Goal: Transaction & Acquisition: Purchase product/service

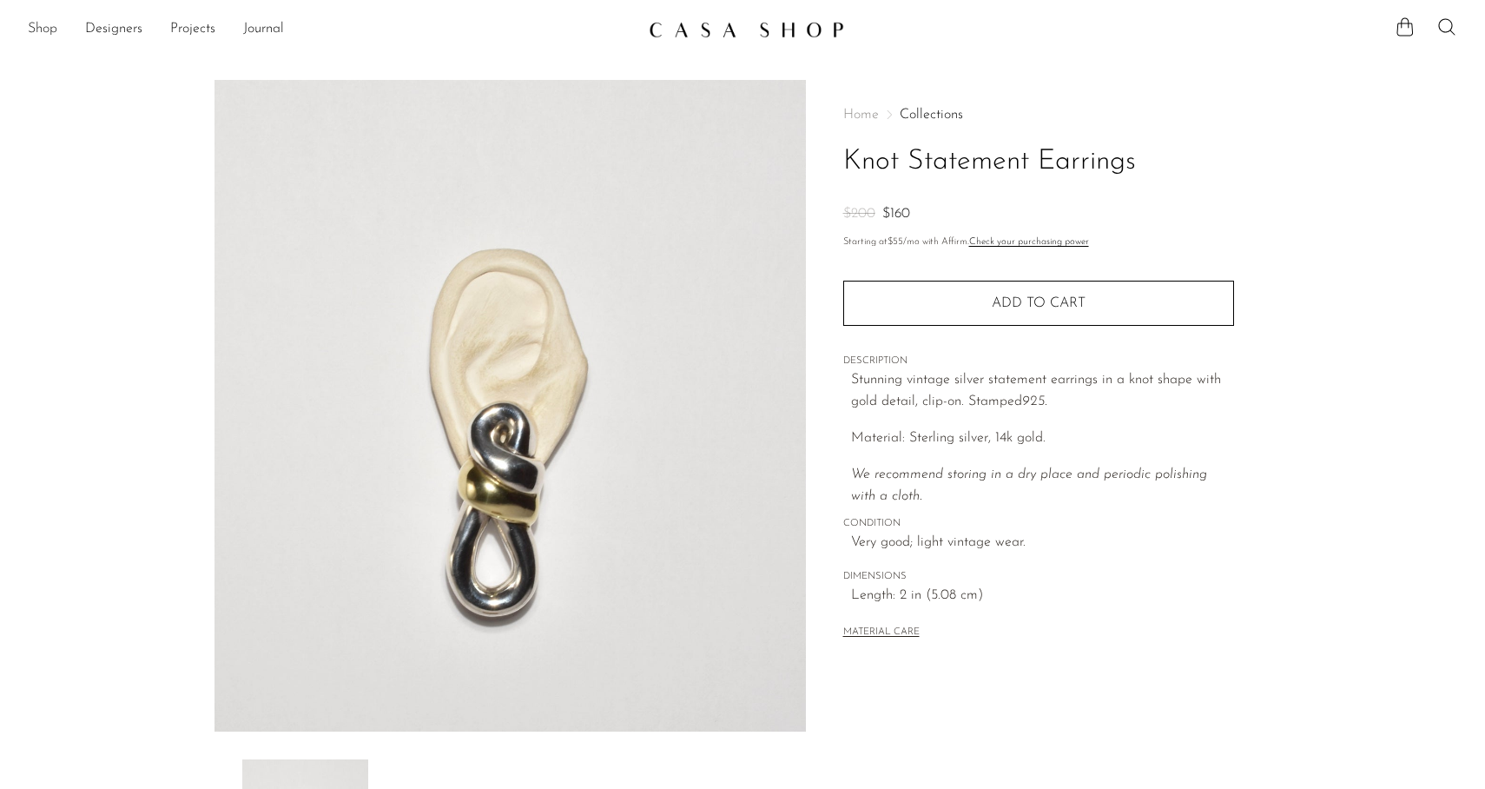
click at [35, 34] on link "Shop" at bounding box center [43, 29] width 30 height 23
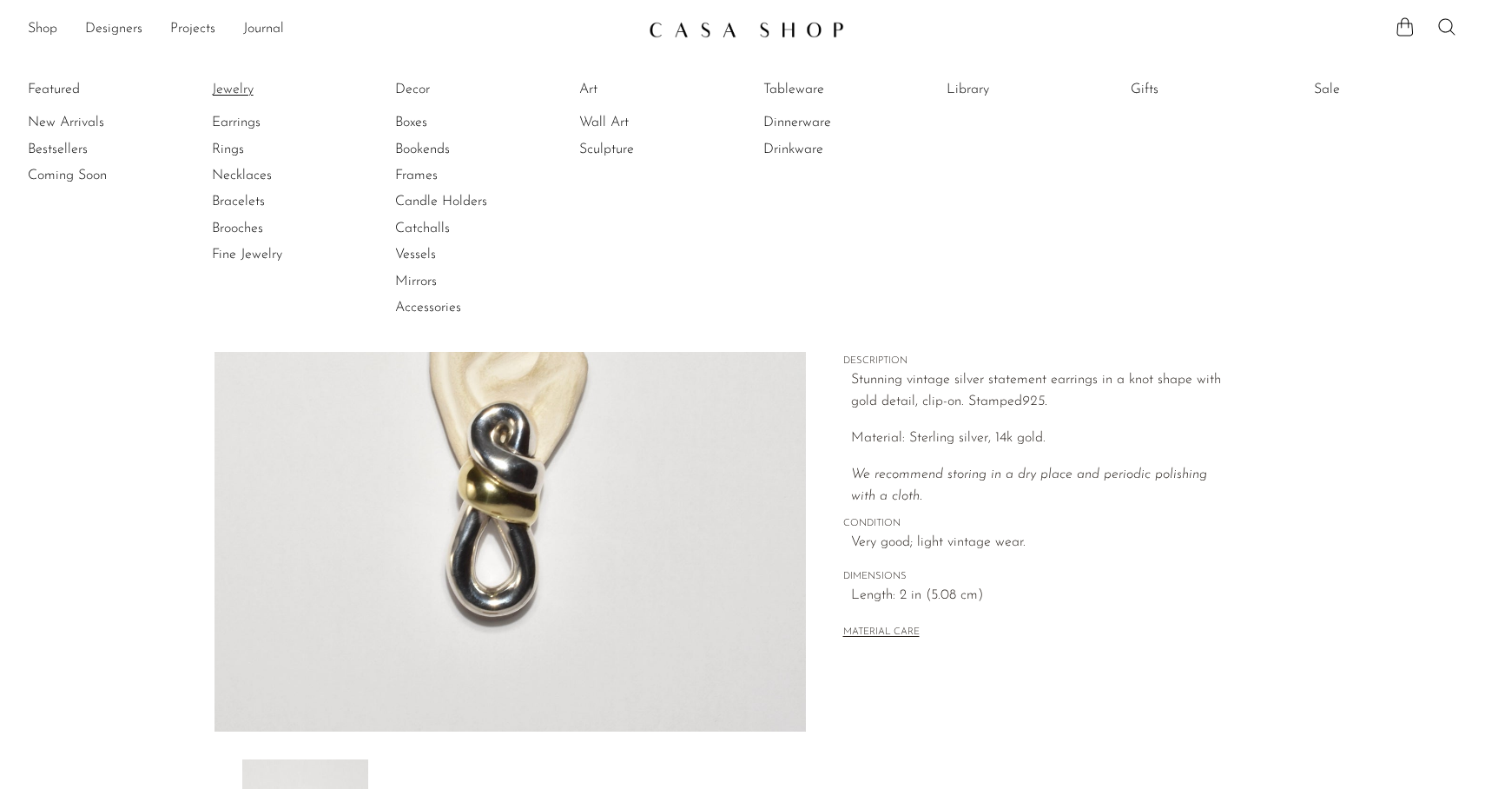
click at [240, 93] on link "Jewelry" at bounding box center [277, 89] width 130 height 19
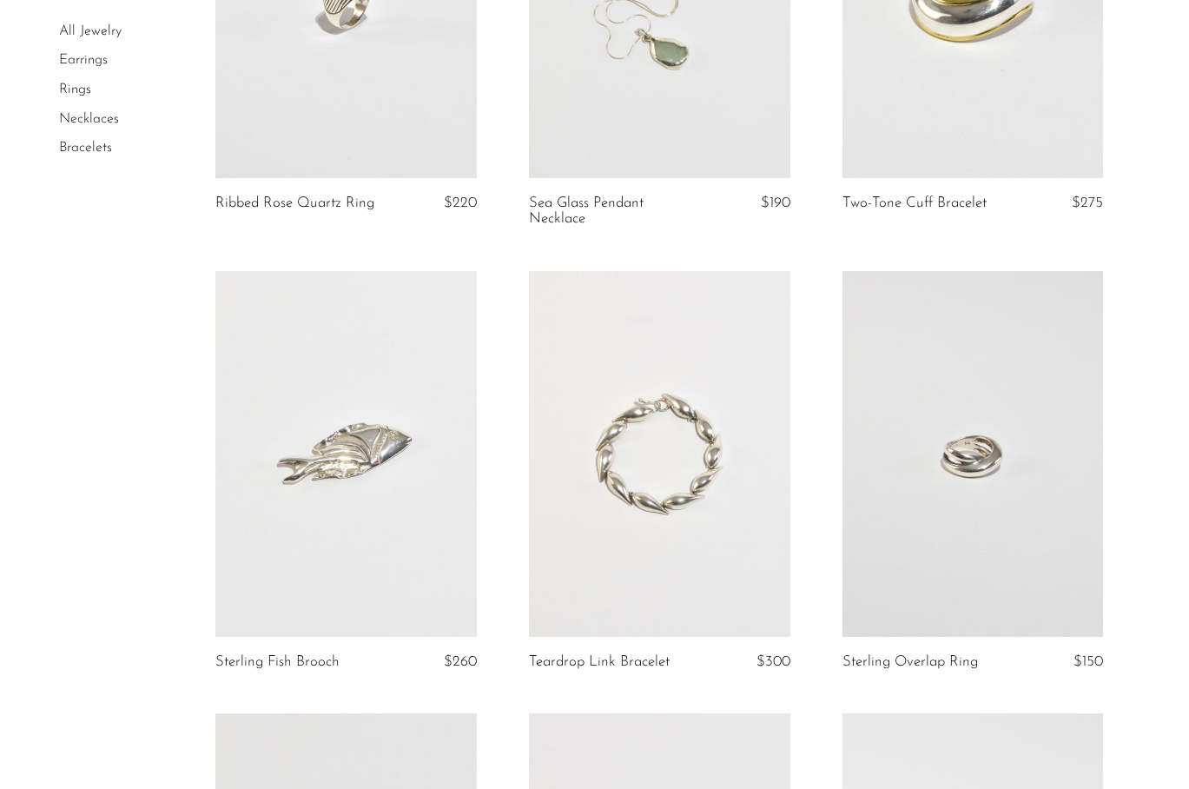
scroll to position [1464, 0]
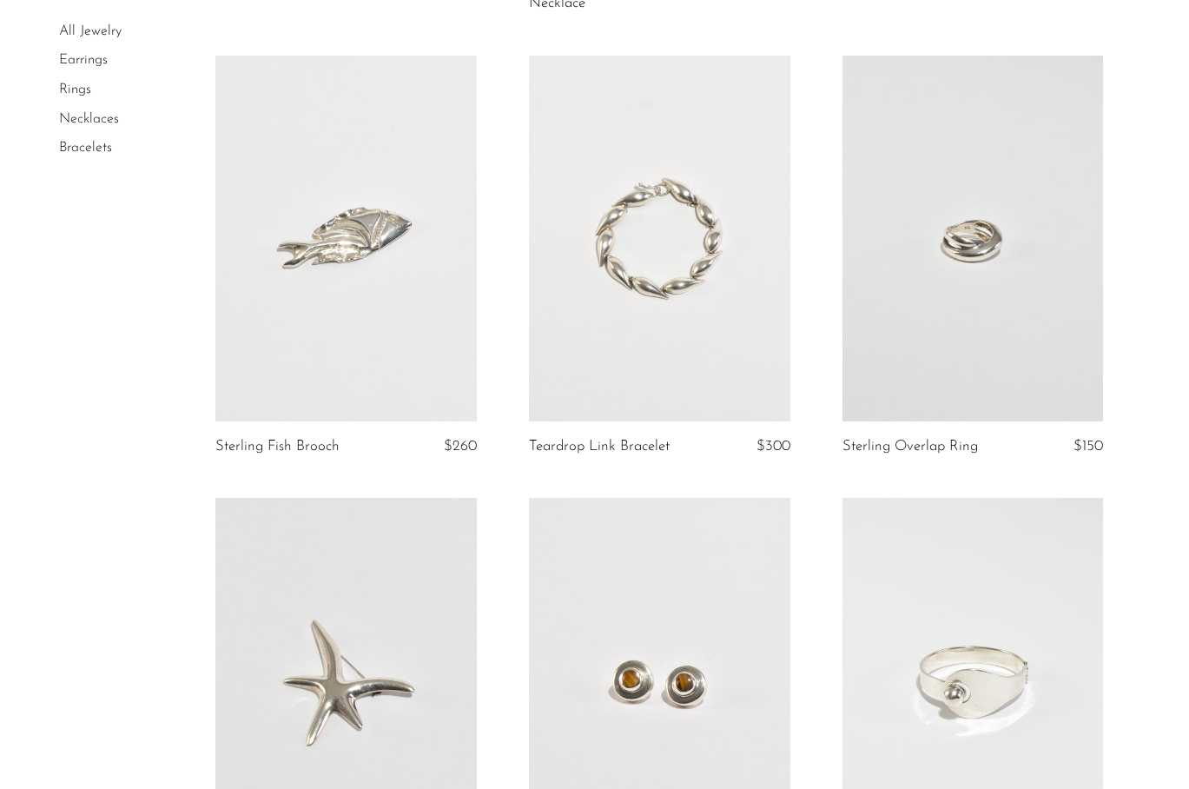
click at [982, 281] on link at bounding box center [973, 239] width 261 height 366
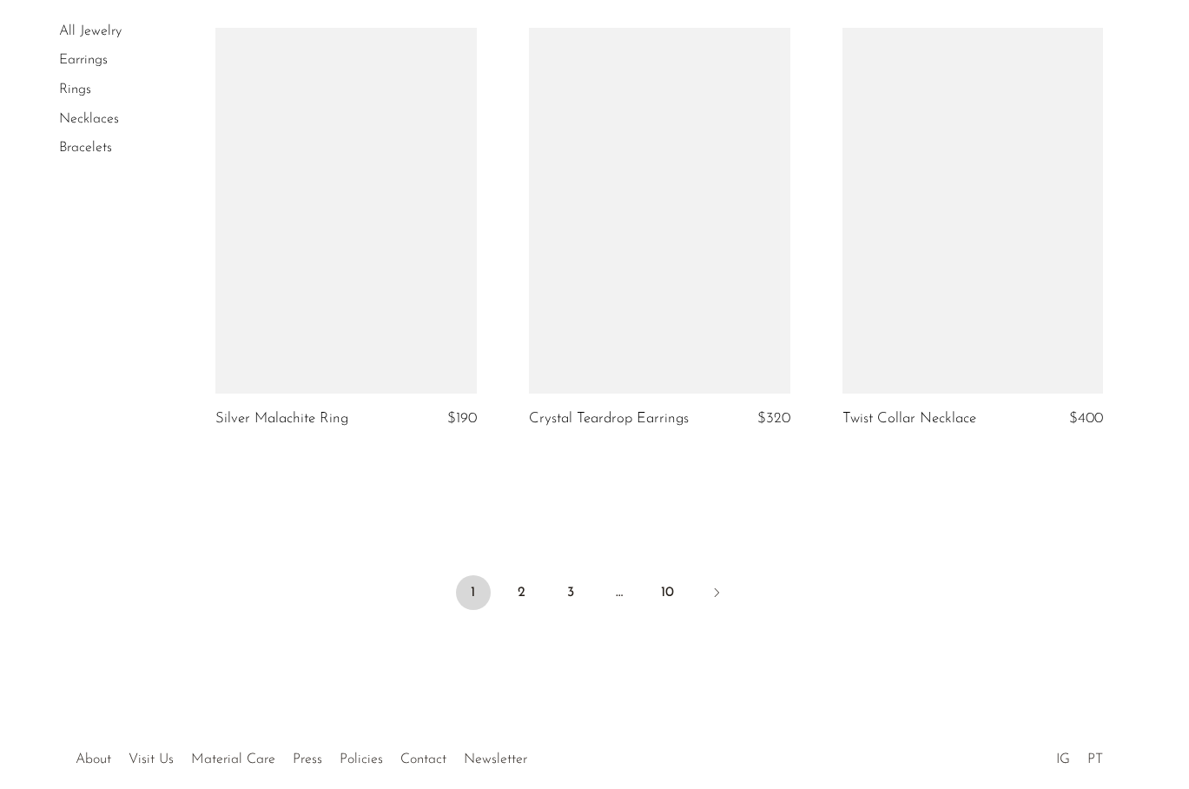
scroll to position [5164, 0]
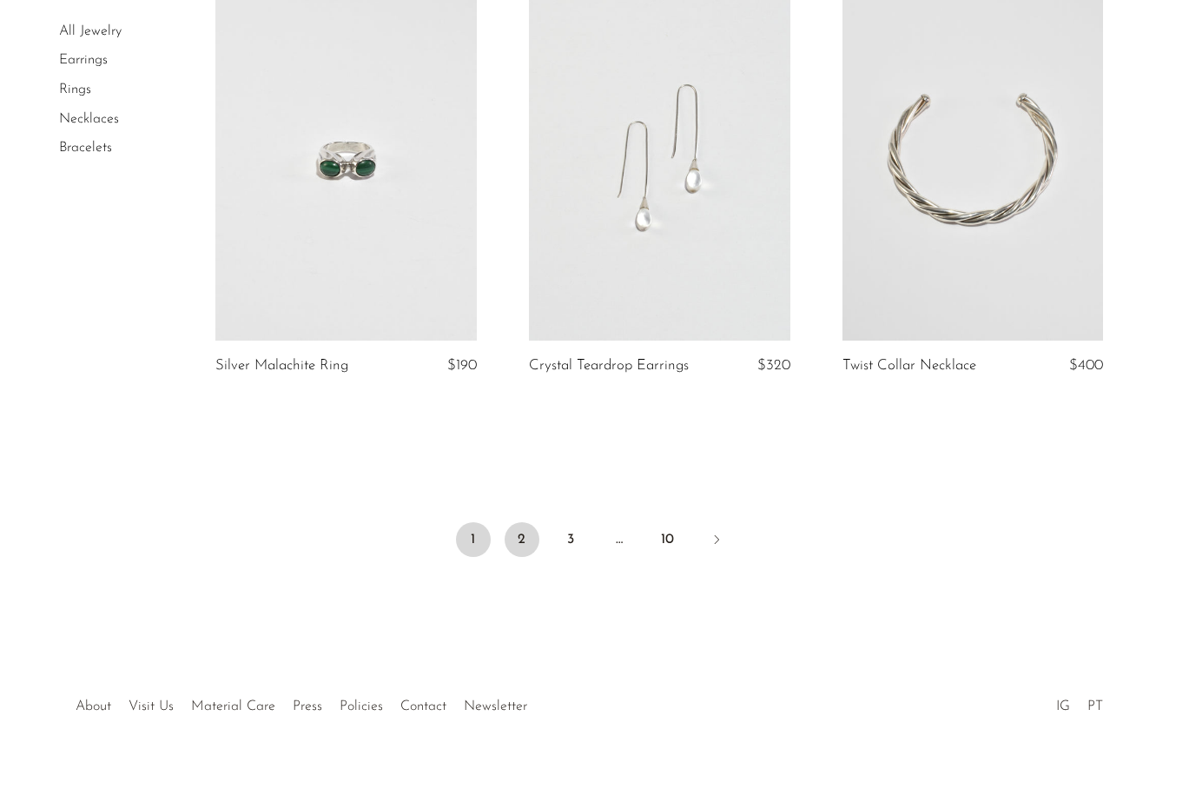
click at [524, 522] on link "2" at bounding box center [522, 539] width 35 height 35
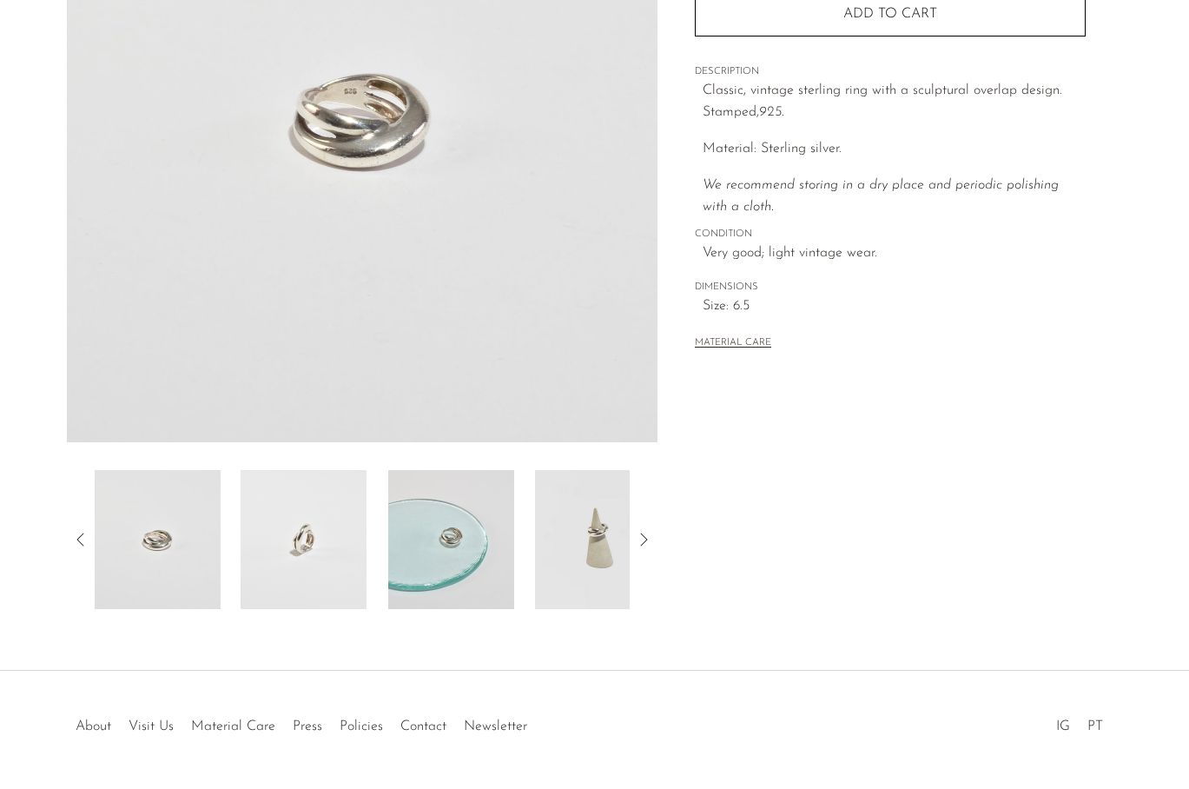
scroll to position [342, 0]
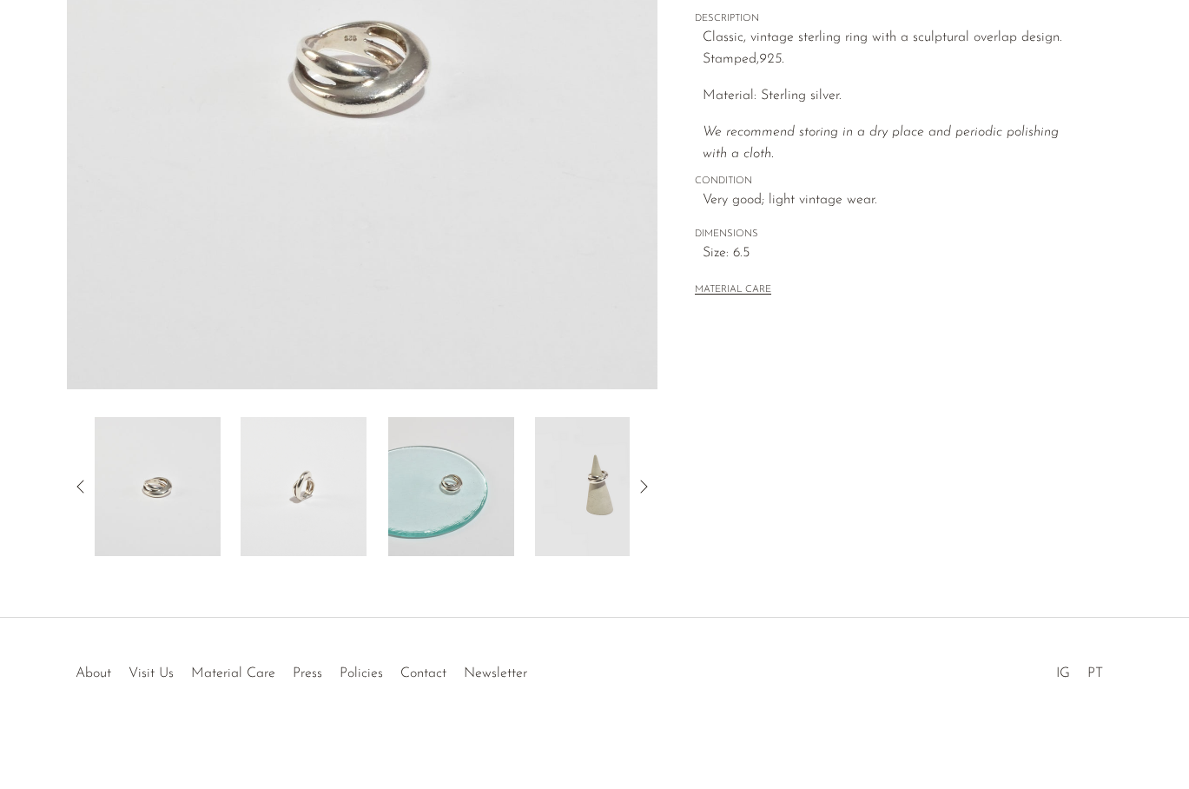
click at [315, 519] on img at bounding box center [304, 486] width 126 height 139
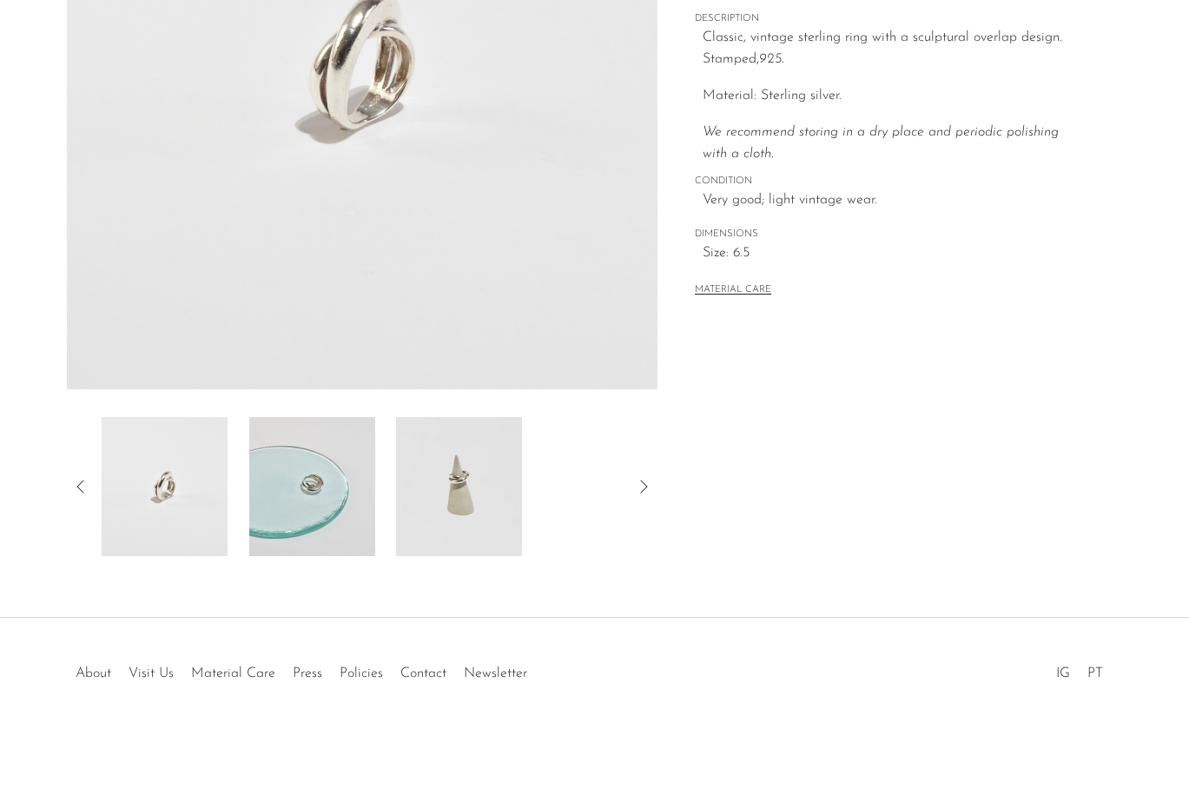
click at [403, 507] on img at bounding box center [458, 486] width 126 height 139
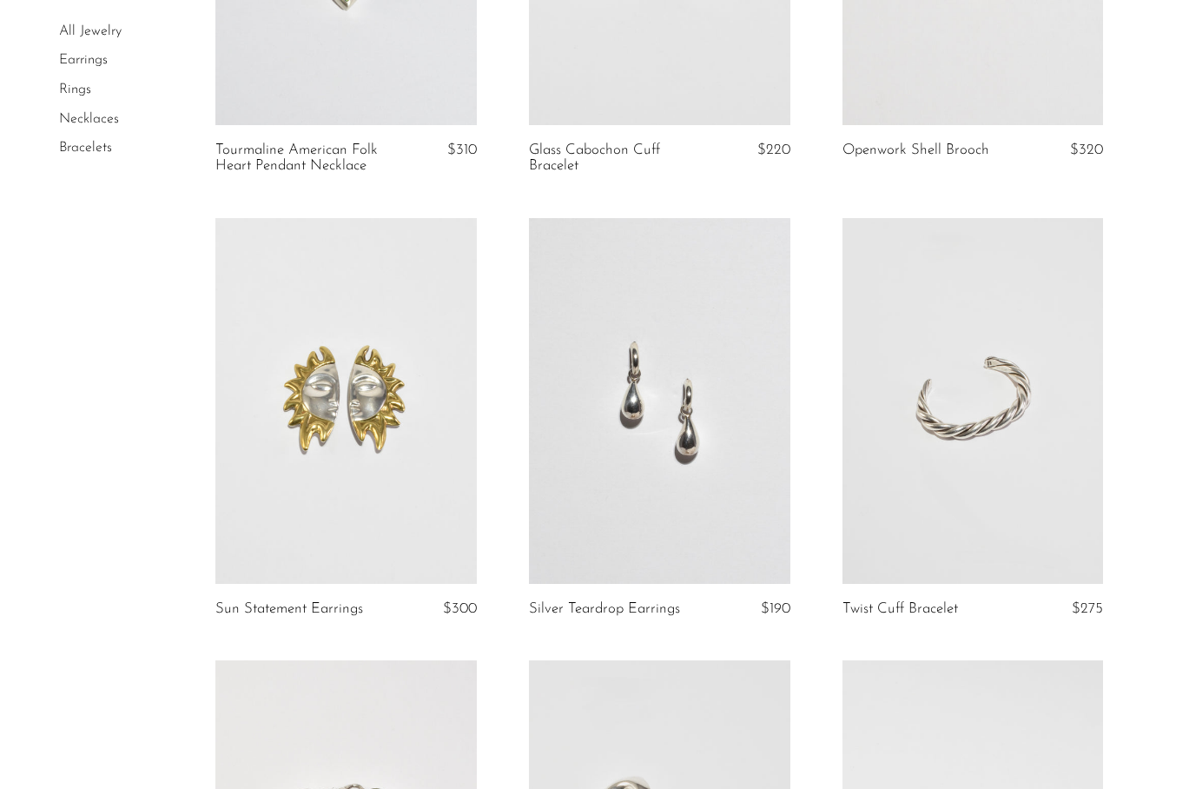
scroll to position [417, 0]
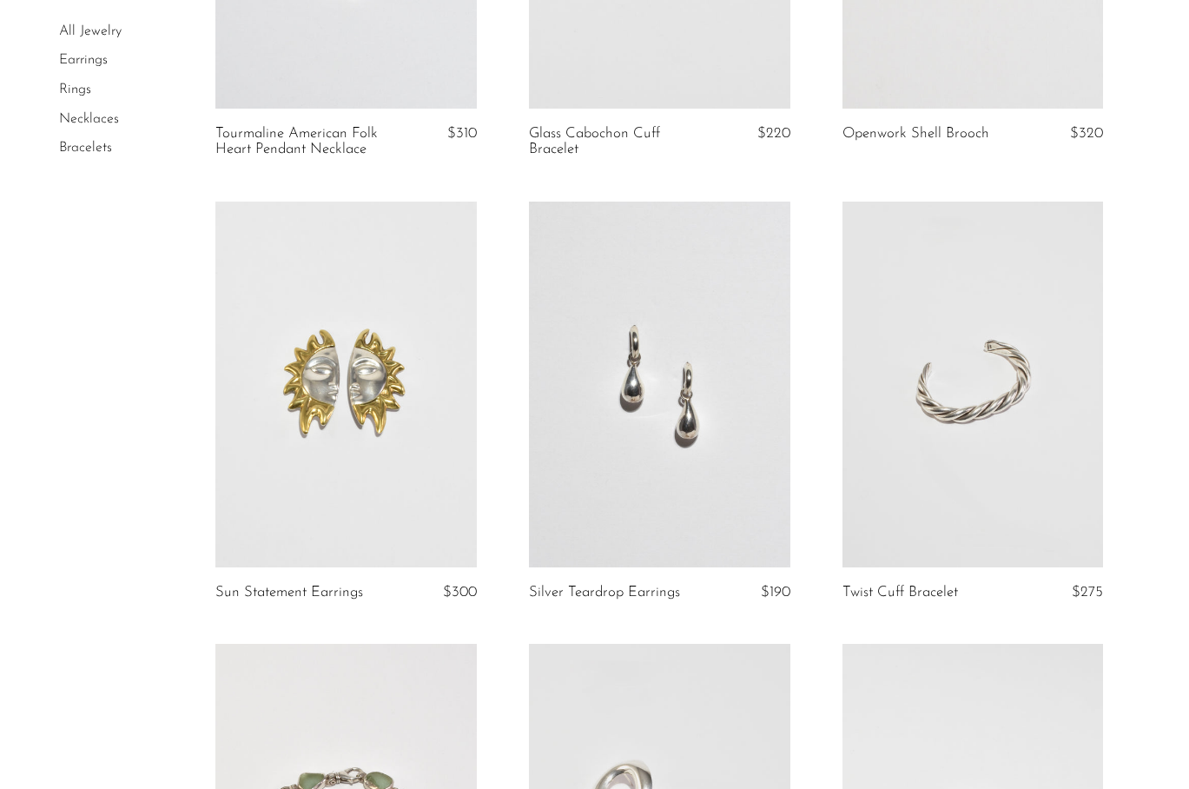
click at [365, 445] on link at bounding box center [345, 385] width 261 height 366
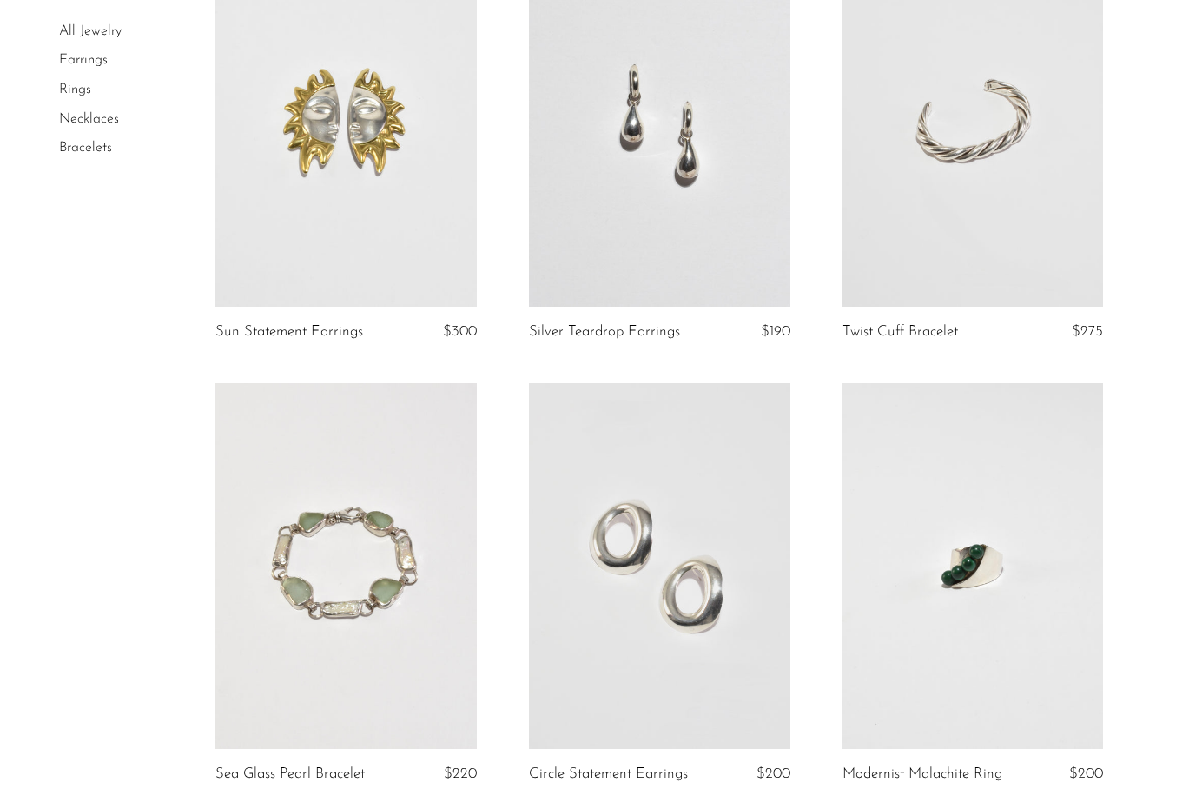
scroll to position [960, 0]
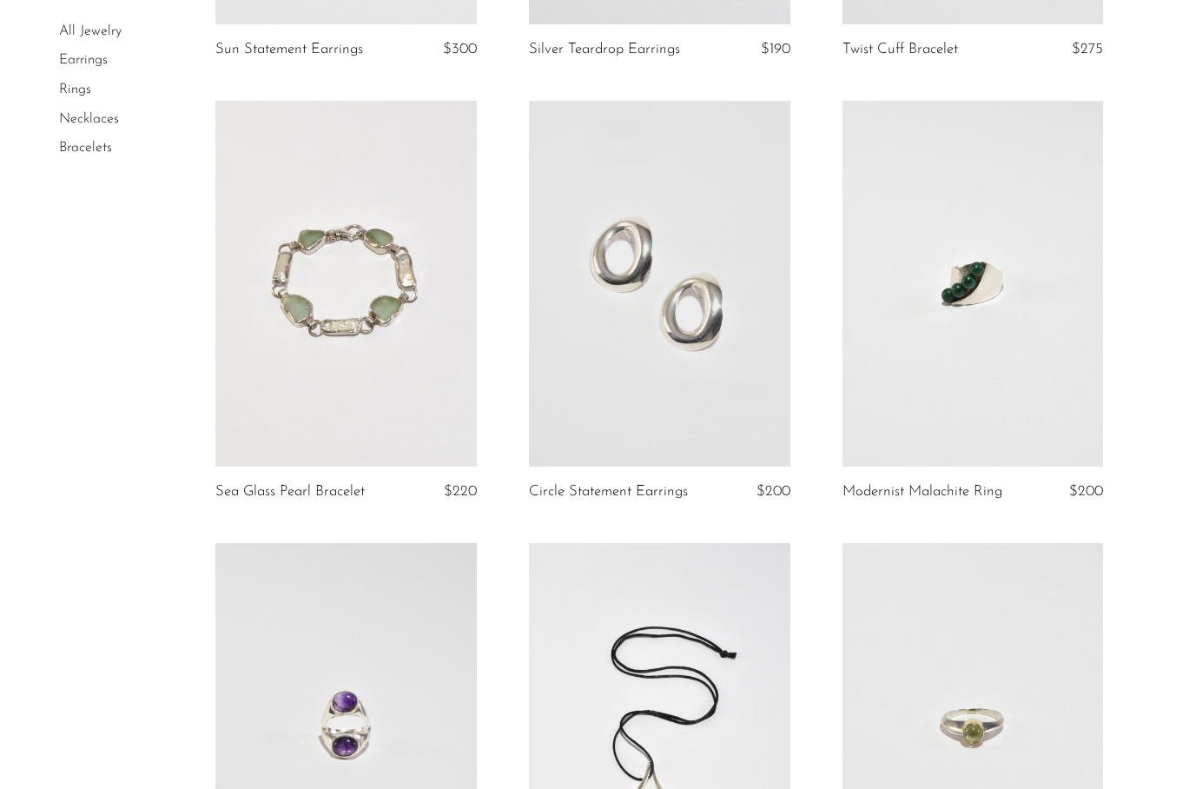
click at [698, 362] on link at bounding box center [659, 284] width 261 height 366
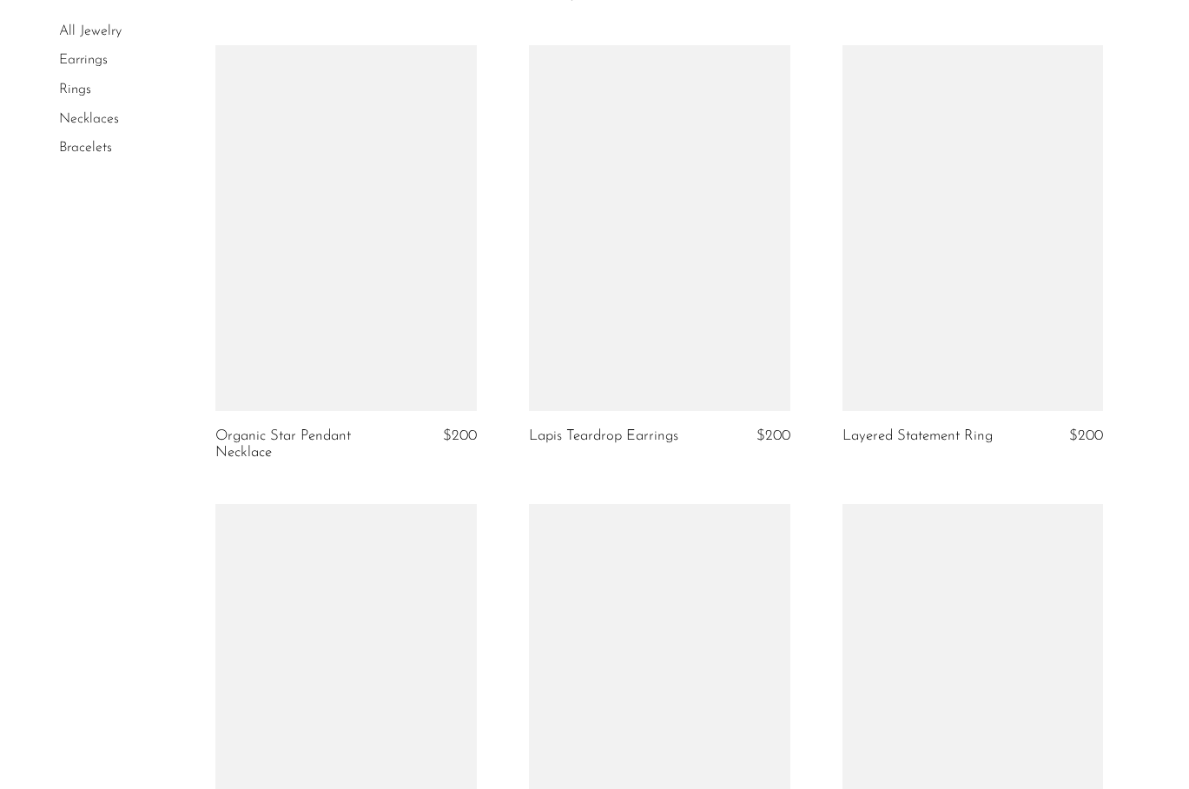
scroll to position [5094, 0]
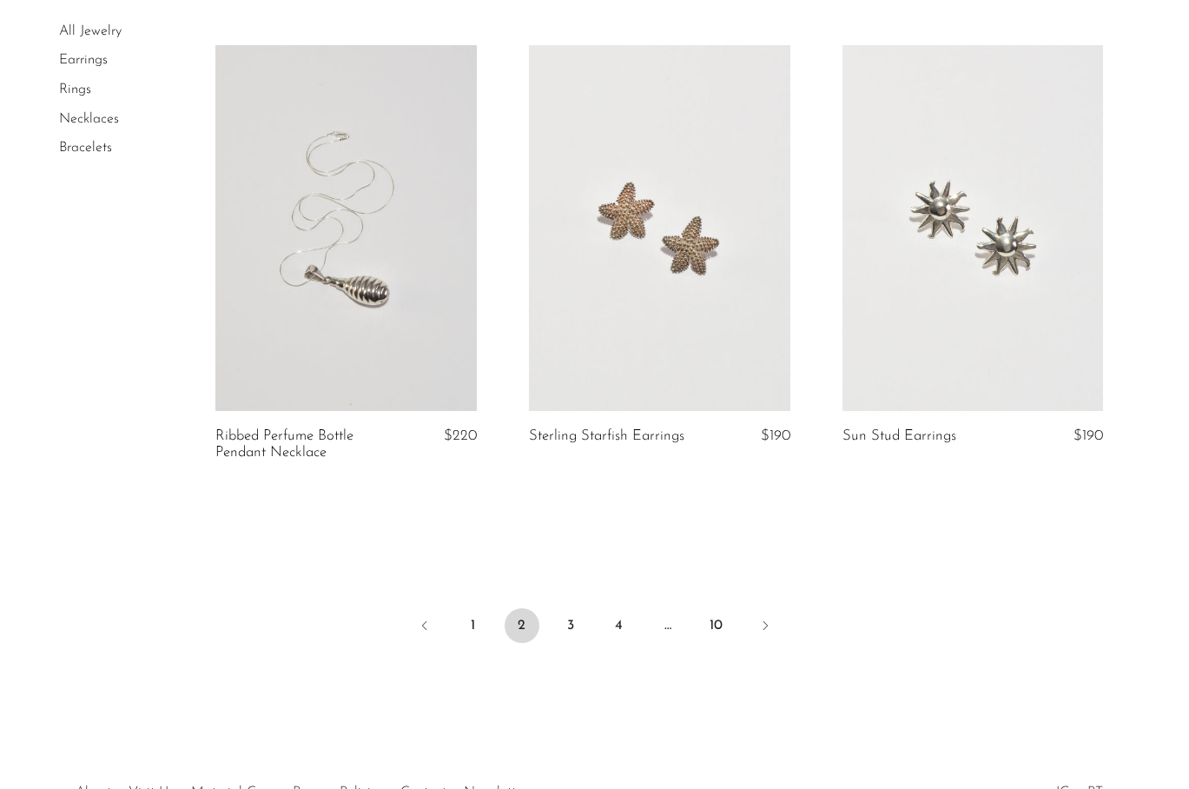
click at [573, 643] on li "3" at bounding box center [570, 627] width 35 height 38
click at [573, 635] on link "3" at bounding box center [570, 625] width 35 height 35
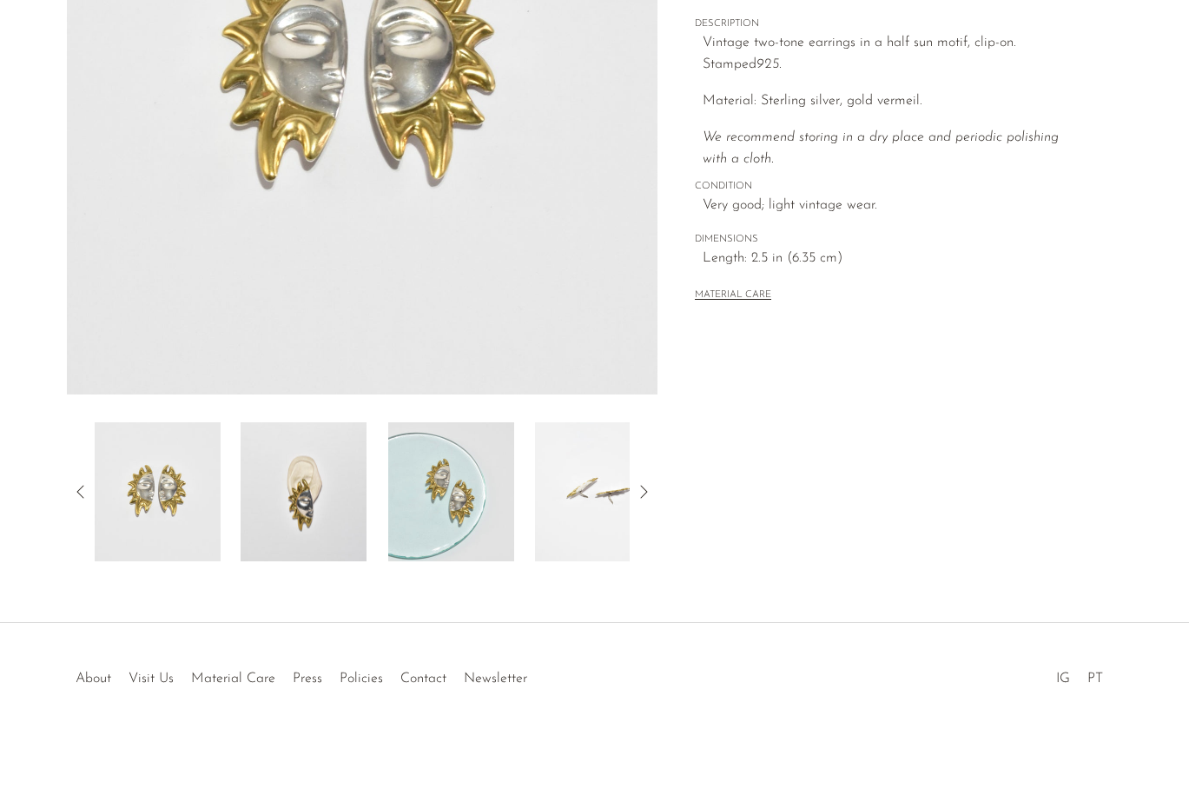
scroll to position [342, 0]
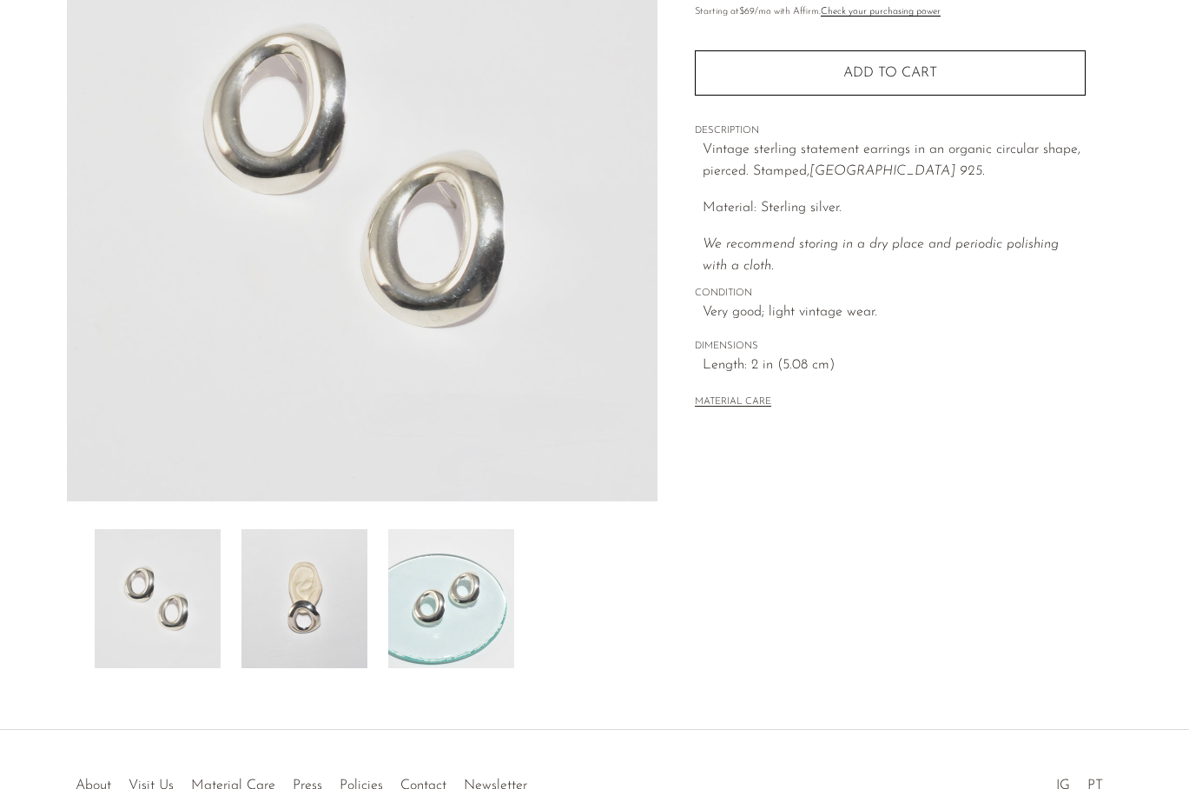
scroll to position [342, 0]
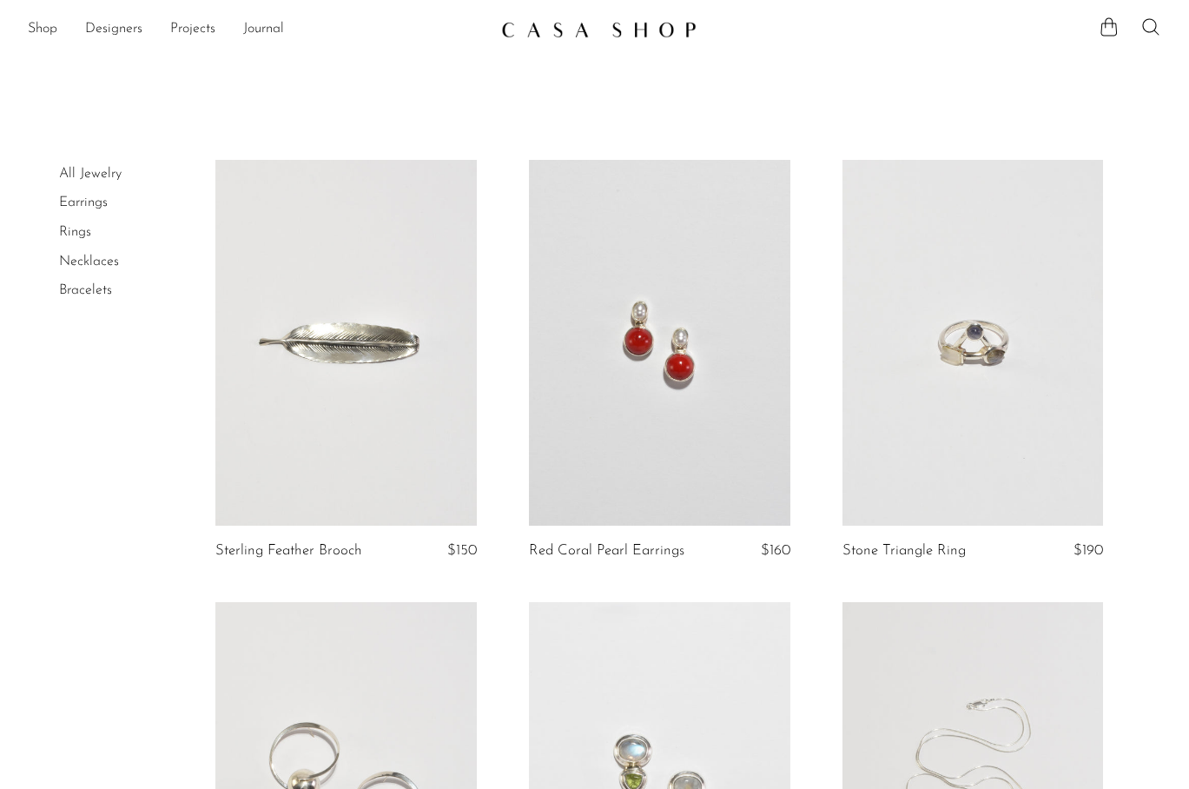
scroll to position [93, 0]
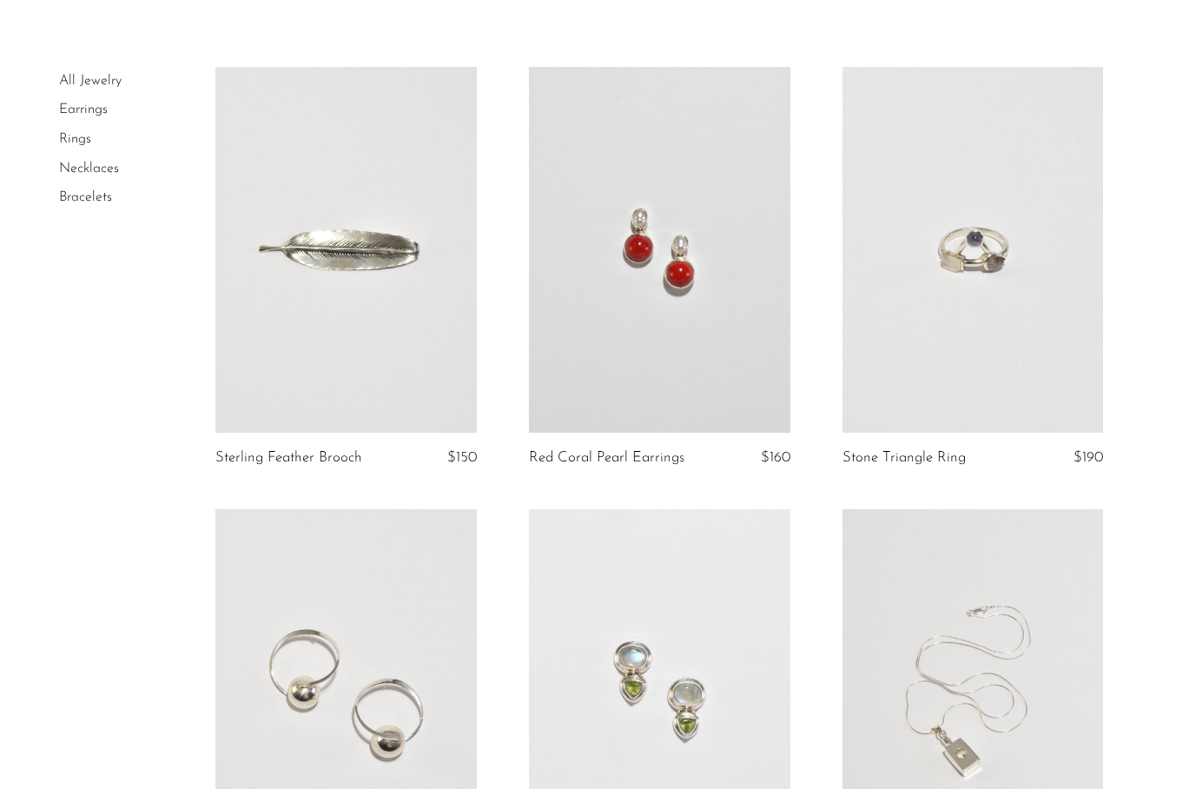
click at [662, 235] on link at bounding box center [659, 250] width 261 height 366
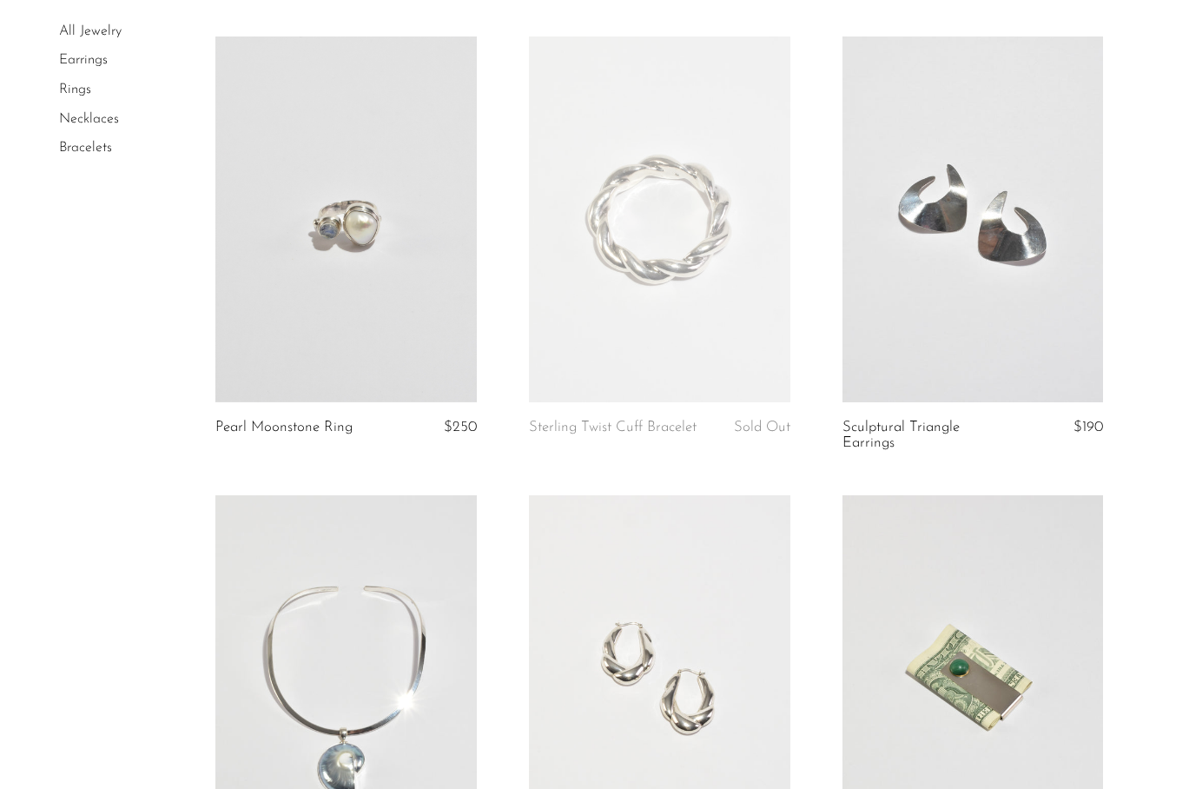
scroll to position [1663, 0]
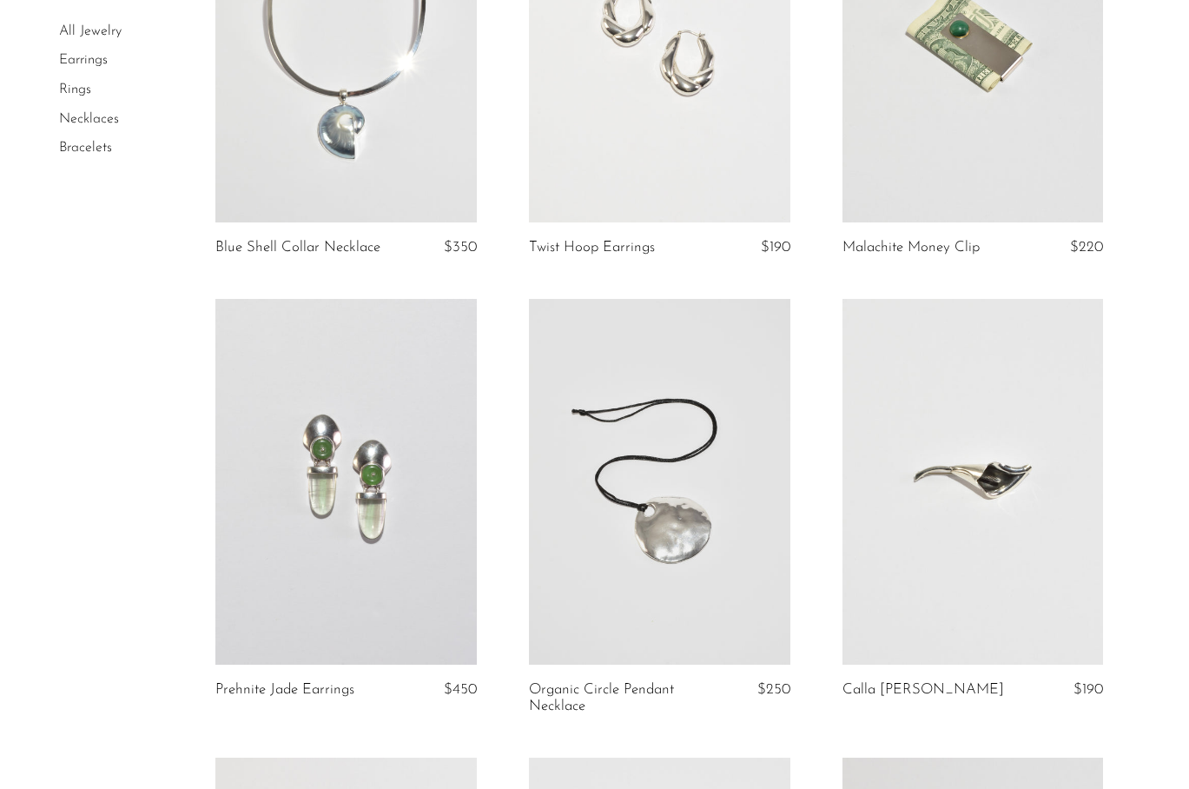
click at [365, 492] on link at bounding box center [345, 482] width 261 height 366
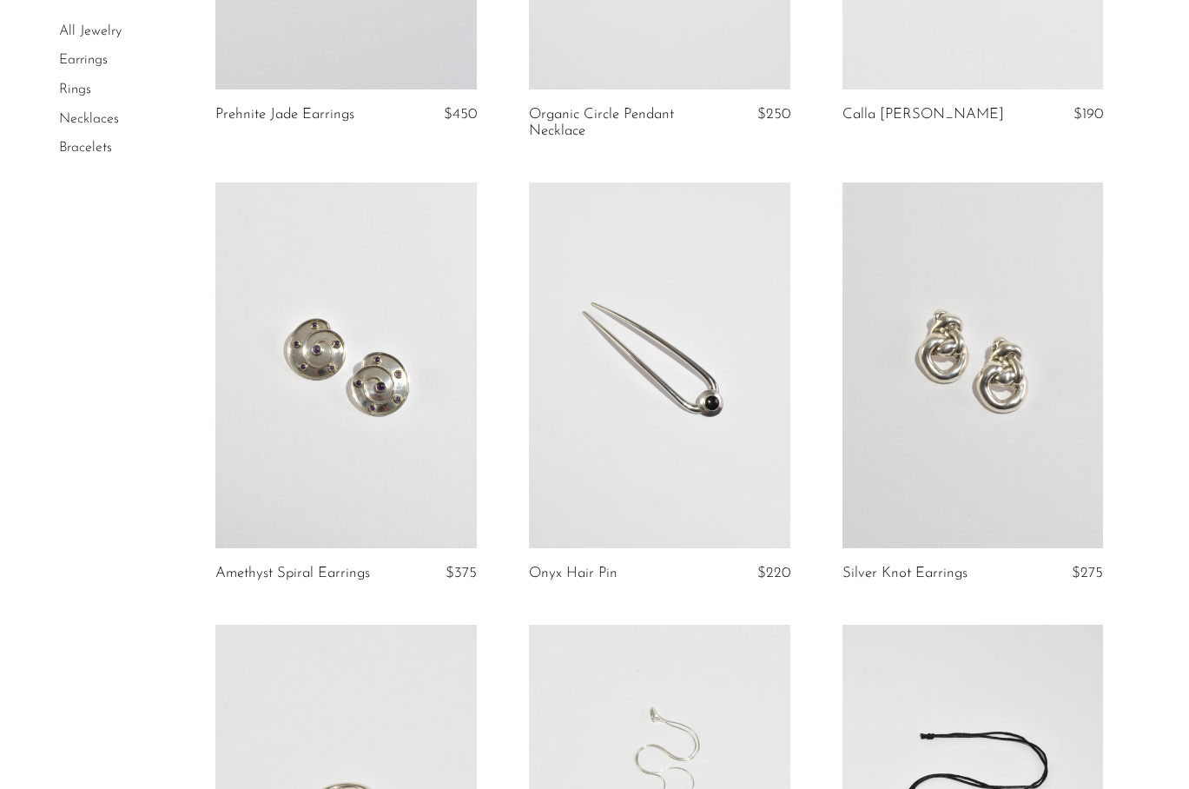
scroll to position [2250, 0]
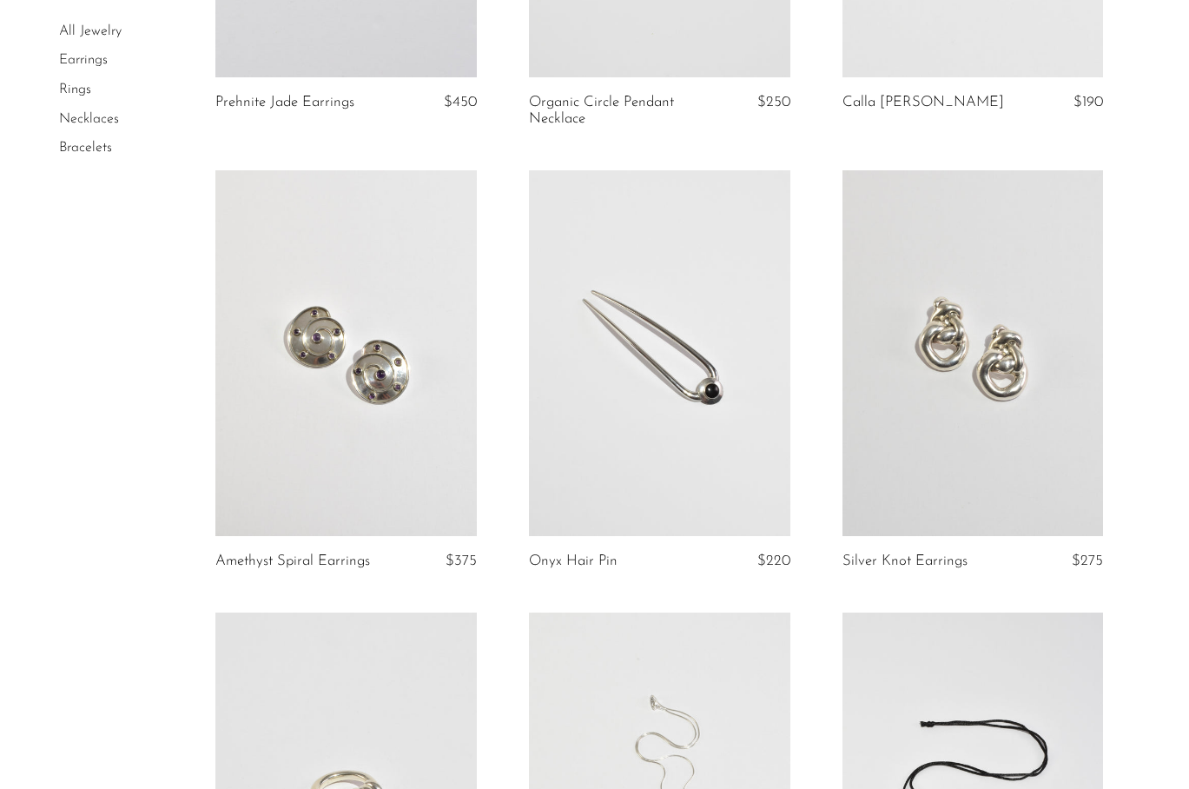
click at [420, 376] on link at bounding box center [345, 353] width 261 height 366
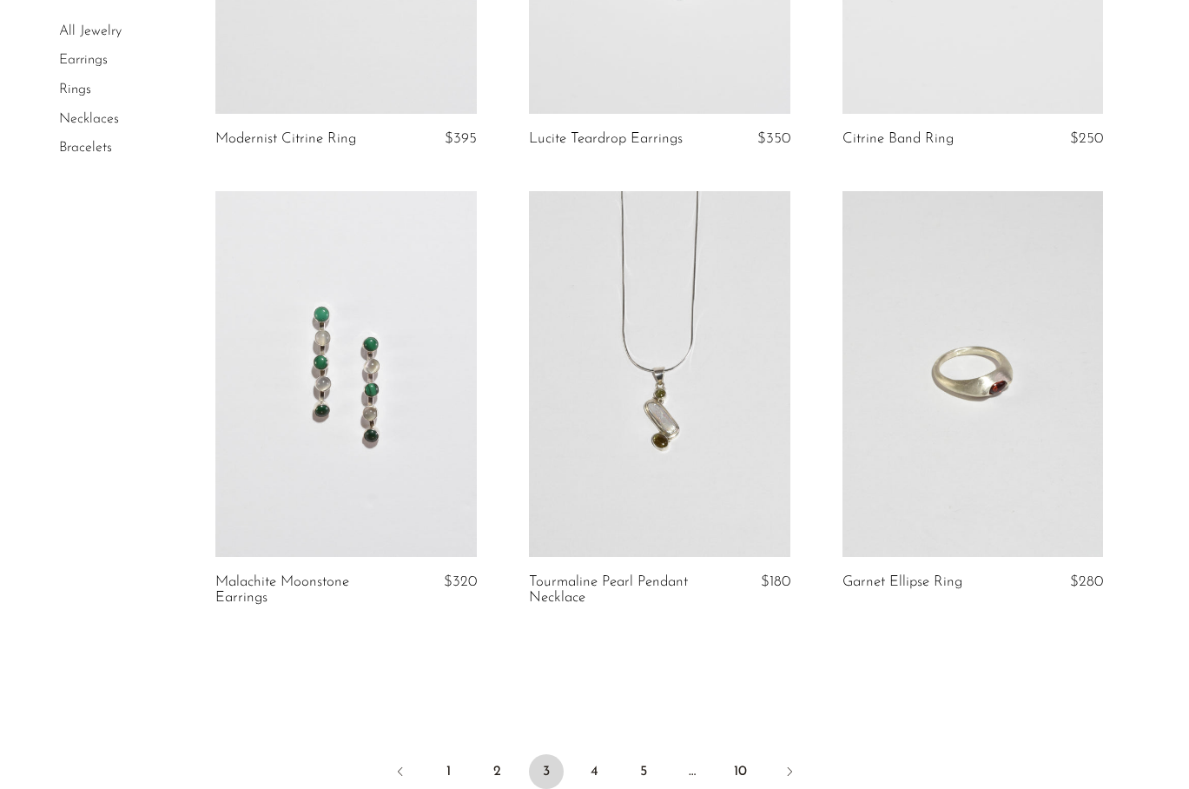
scroll to position [5111, 0]
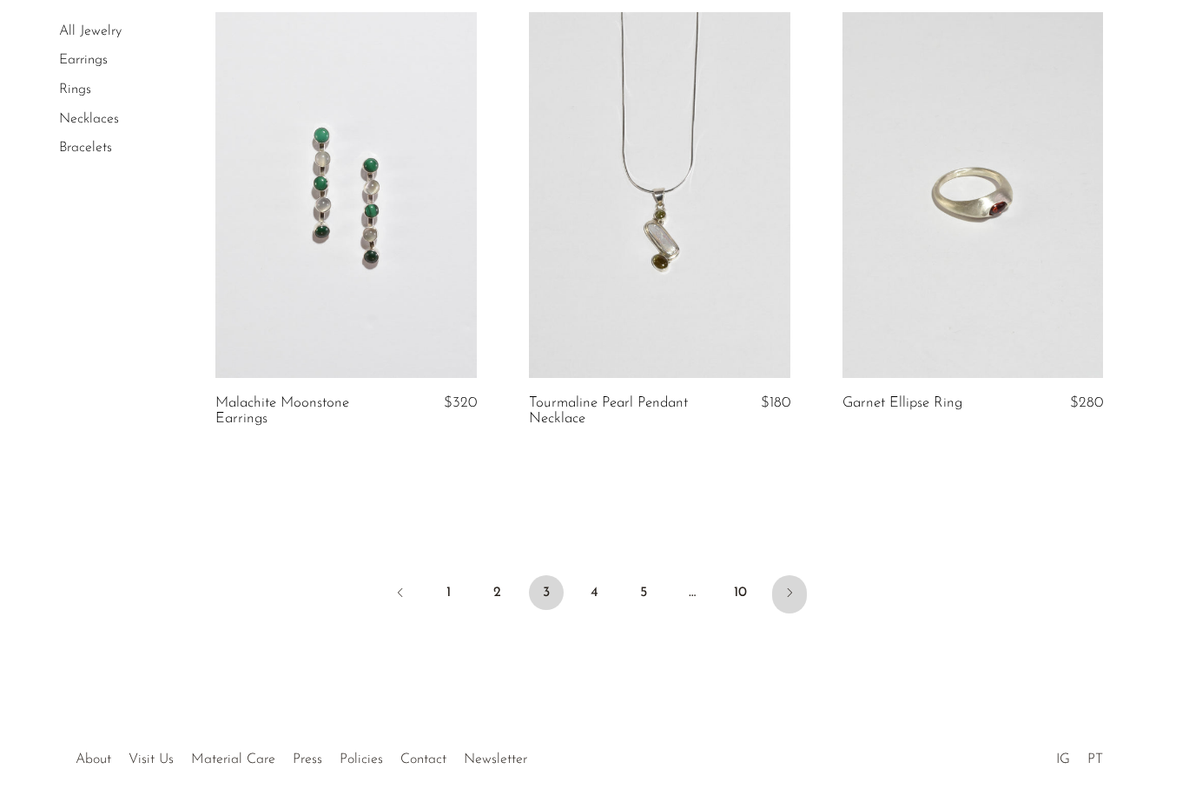
click at [784, 595] on icon "Next" at bounding box center [790, 592] width 14 height 14
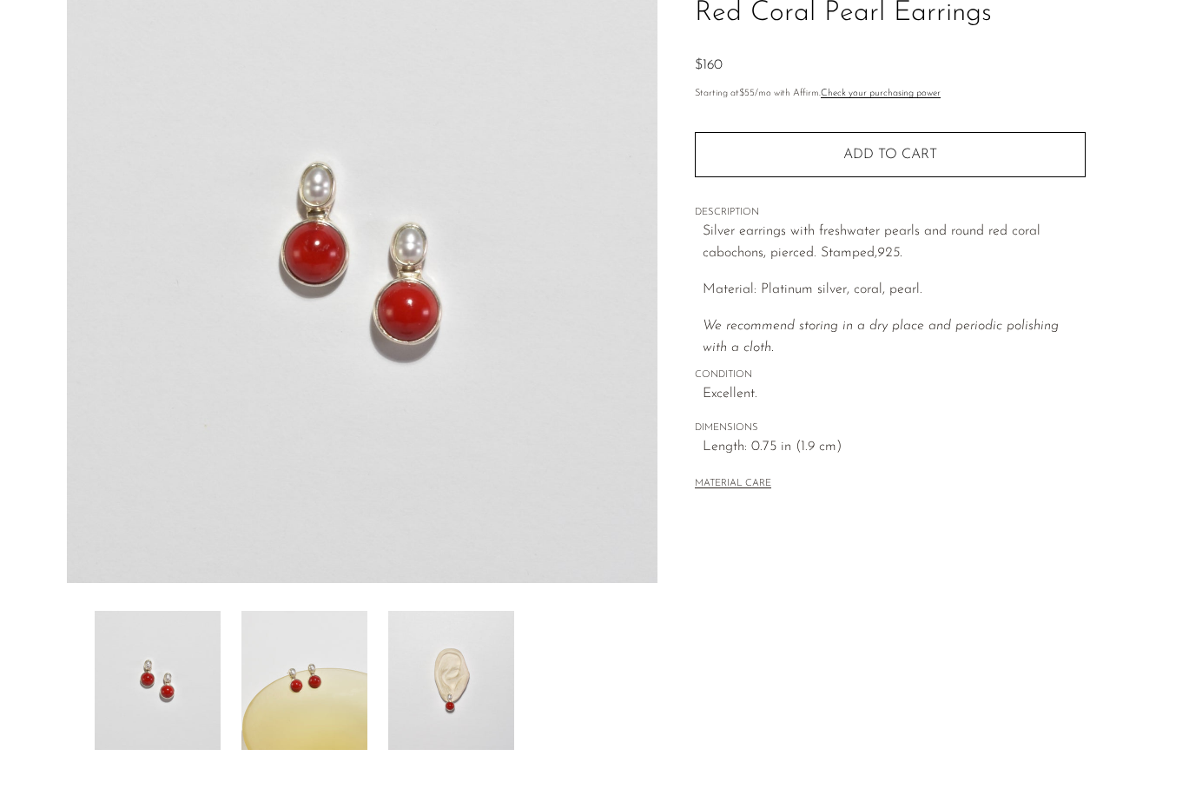
scroll to position [227, 0]
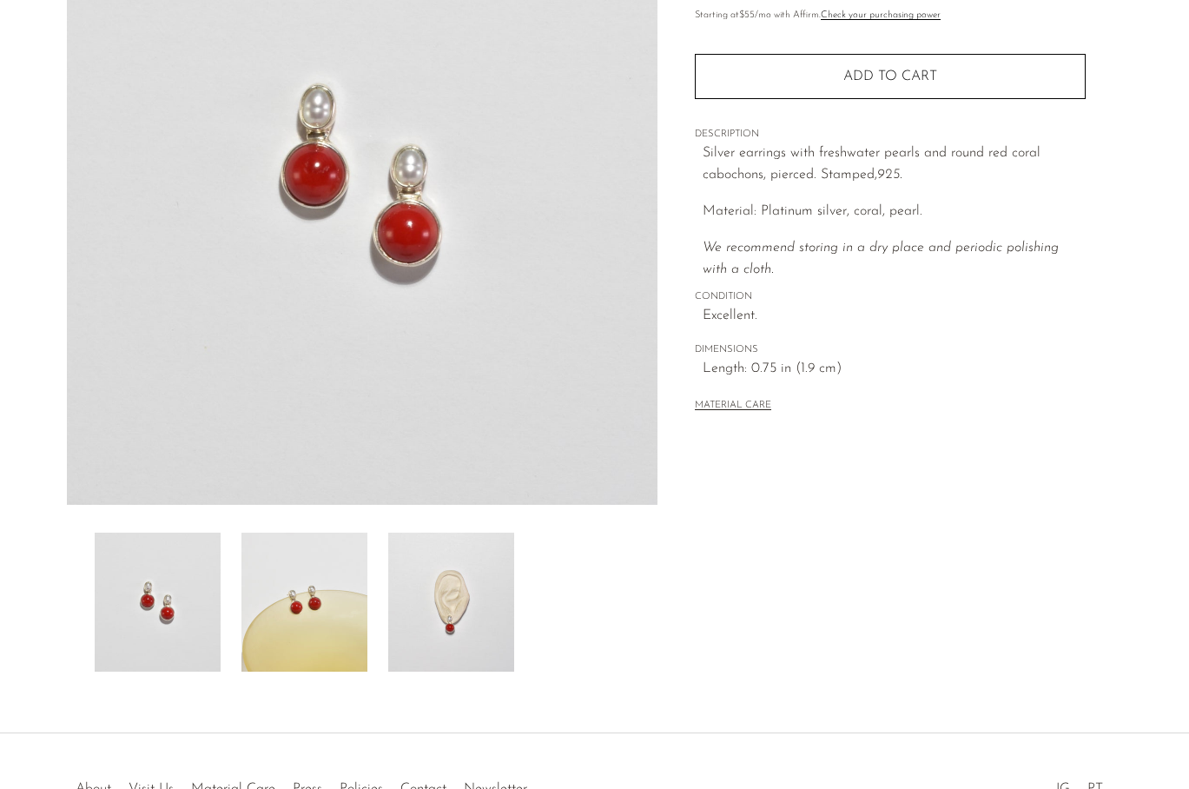
click at [450, 629] on img at bounding box center [451, 601] width 126 height 139
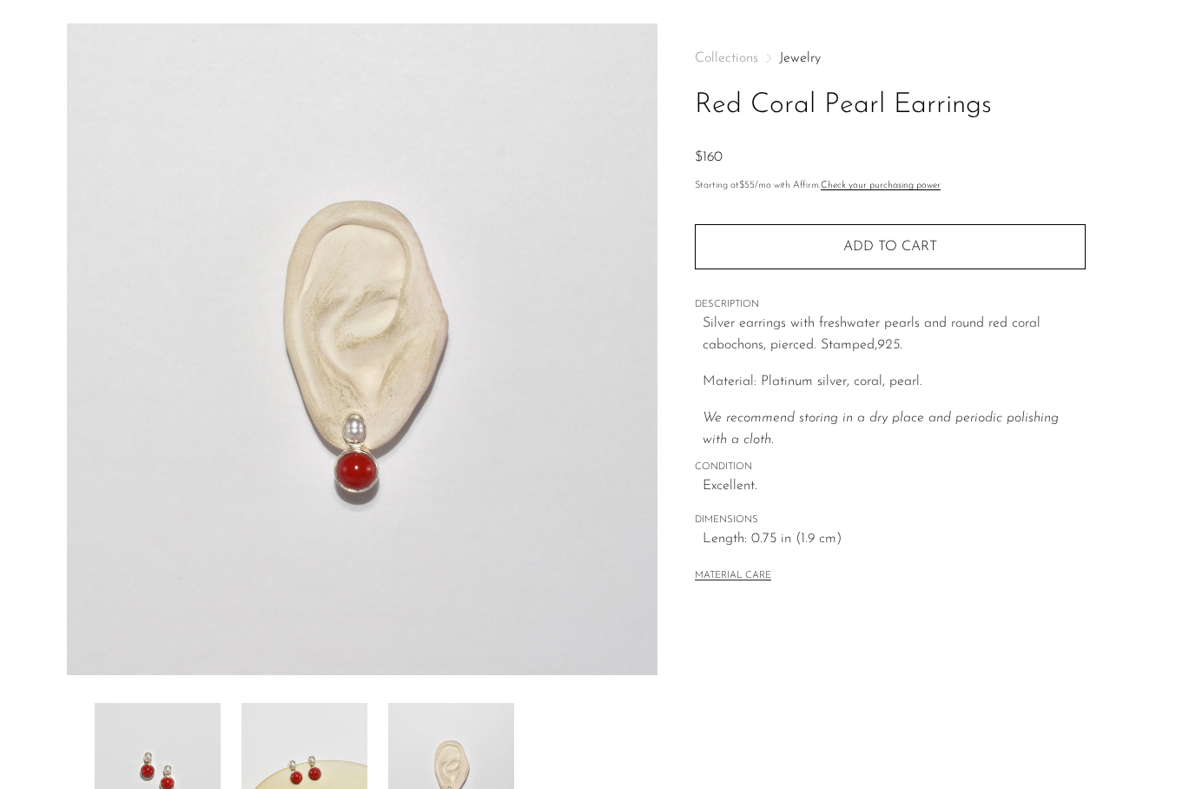
scroll to position [0, 0]
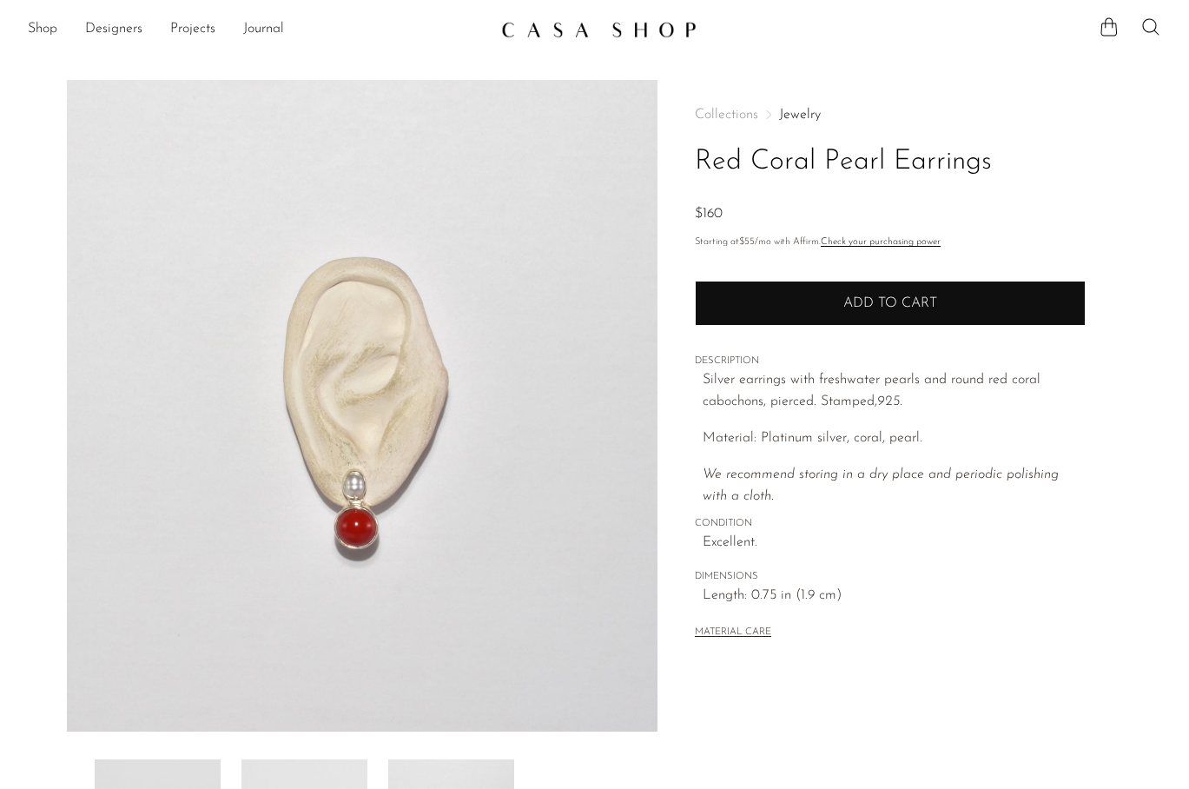
click at [935, 297] on span "Add to cart" at bounding box center [890, 303] width 94 height 17
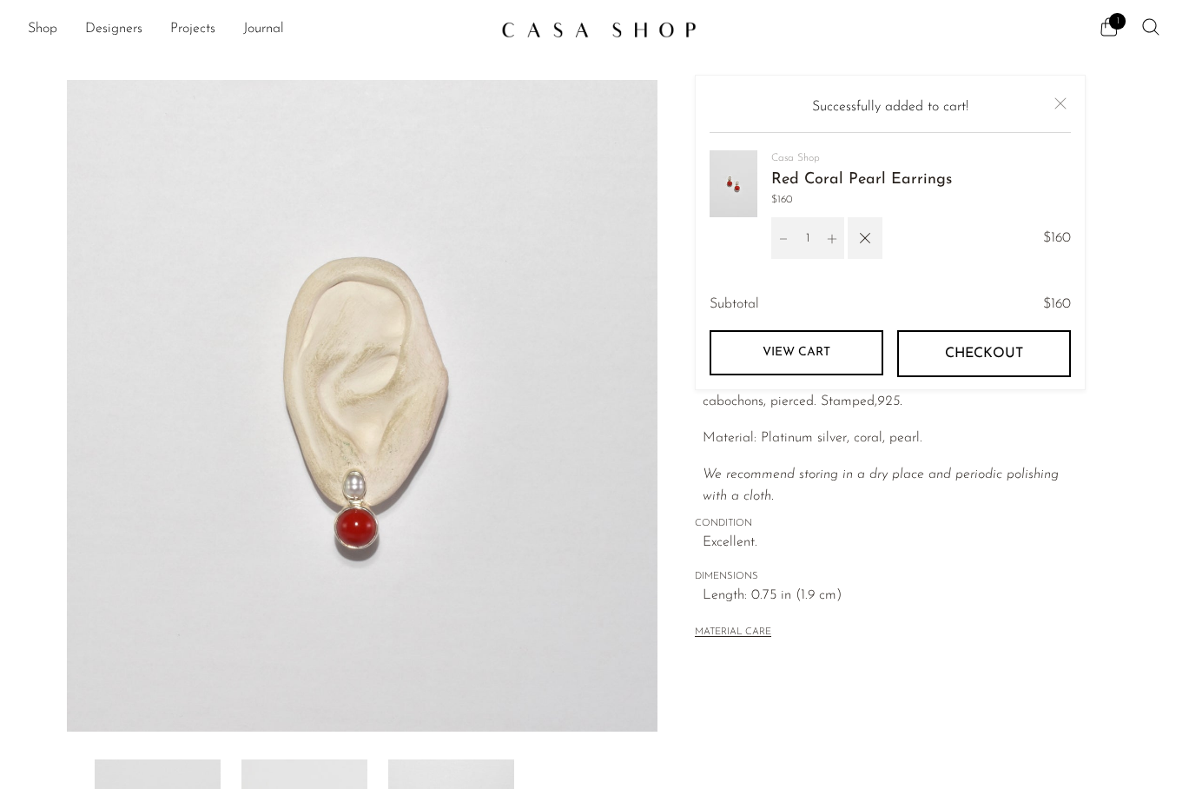
click at [569, 30] on img at bounding box center [598, 29] width 195 height 17
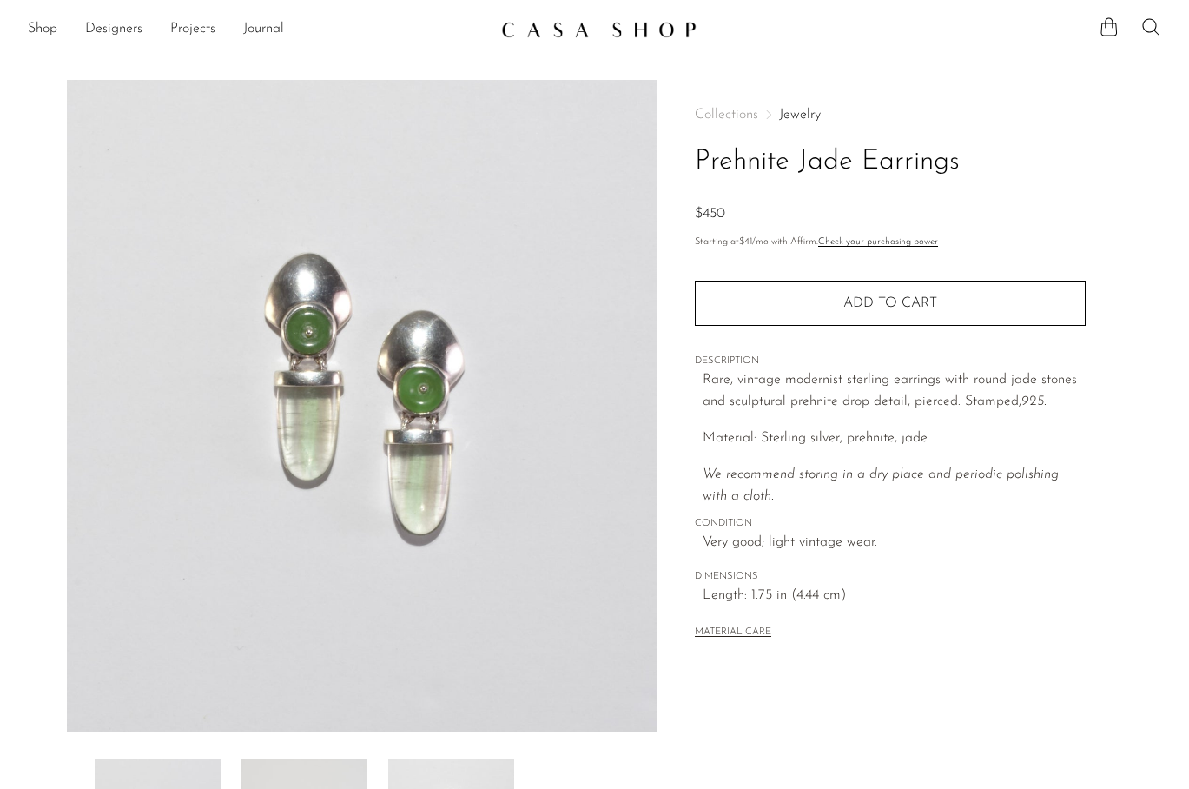
scroll to position [342, 0]
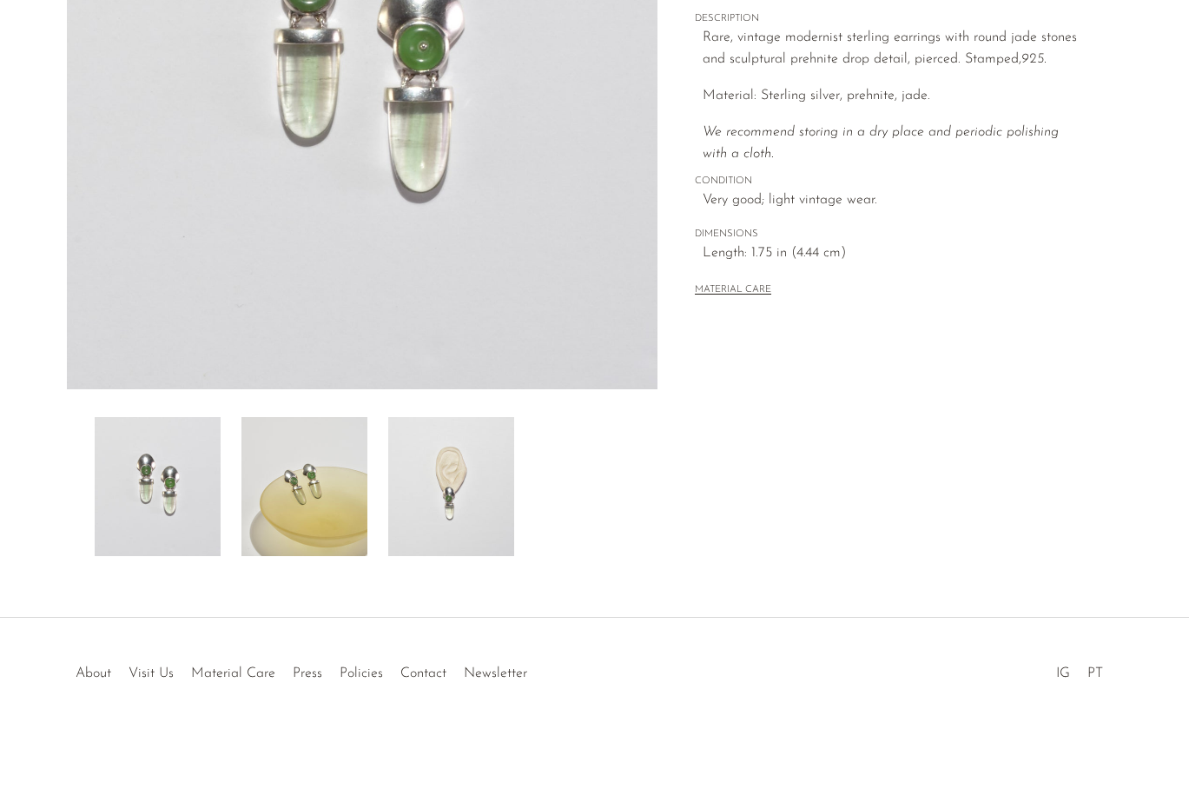
click at [473, 500] on img at bounding box center [451, 486] width 126 height 139
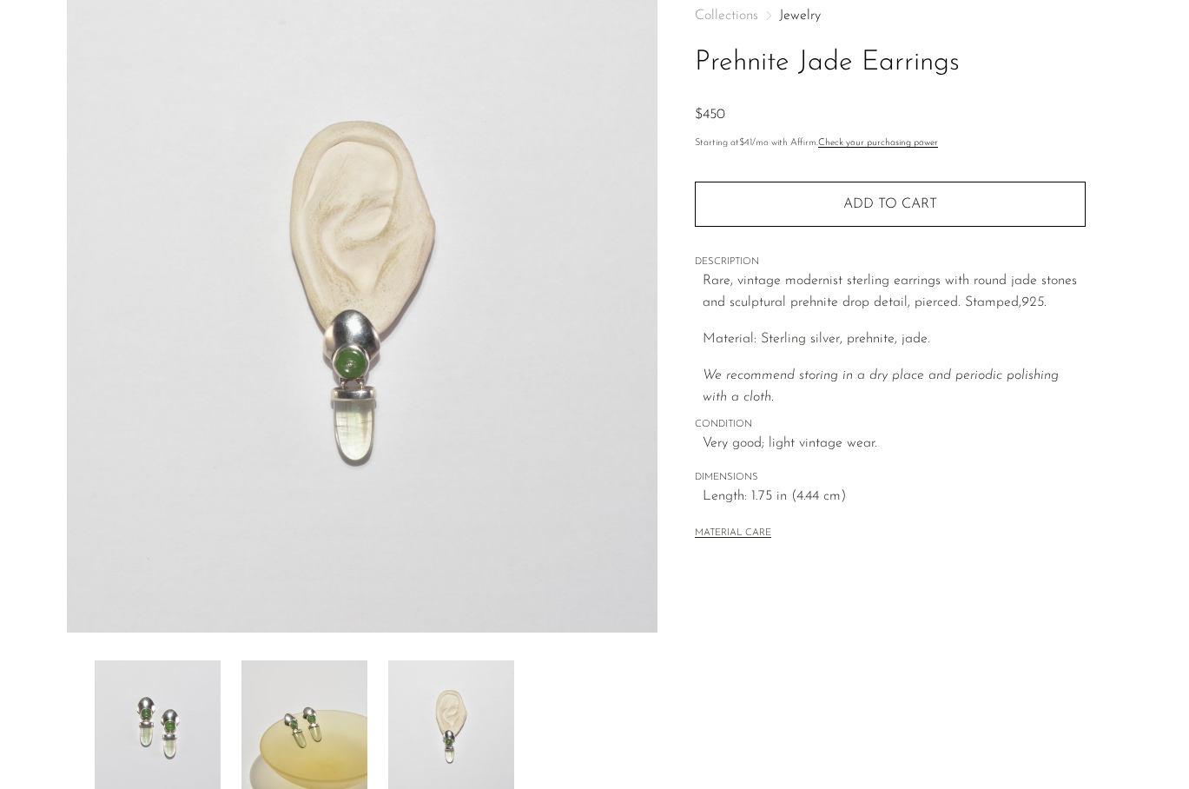
scroll to position [102, 0]
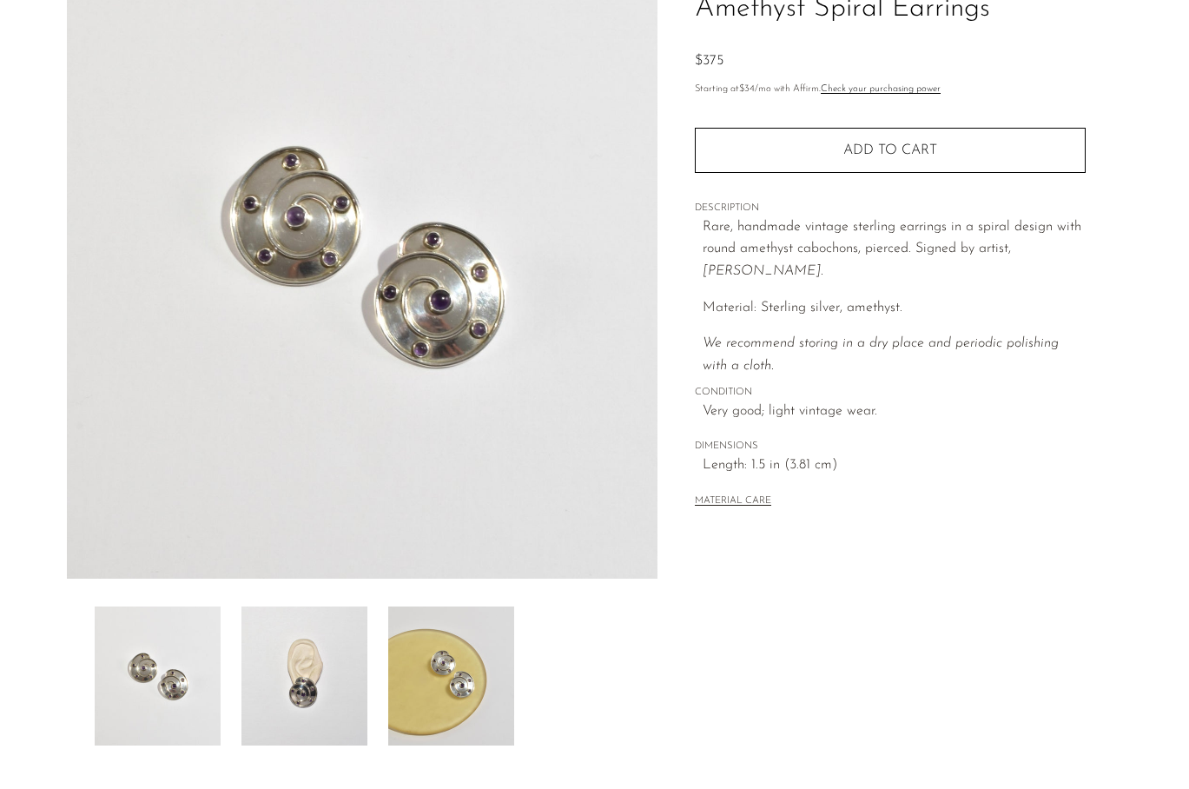
scroll to position [342, 0]
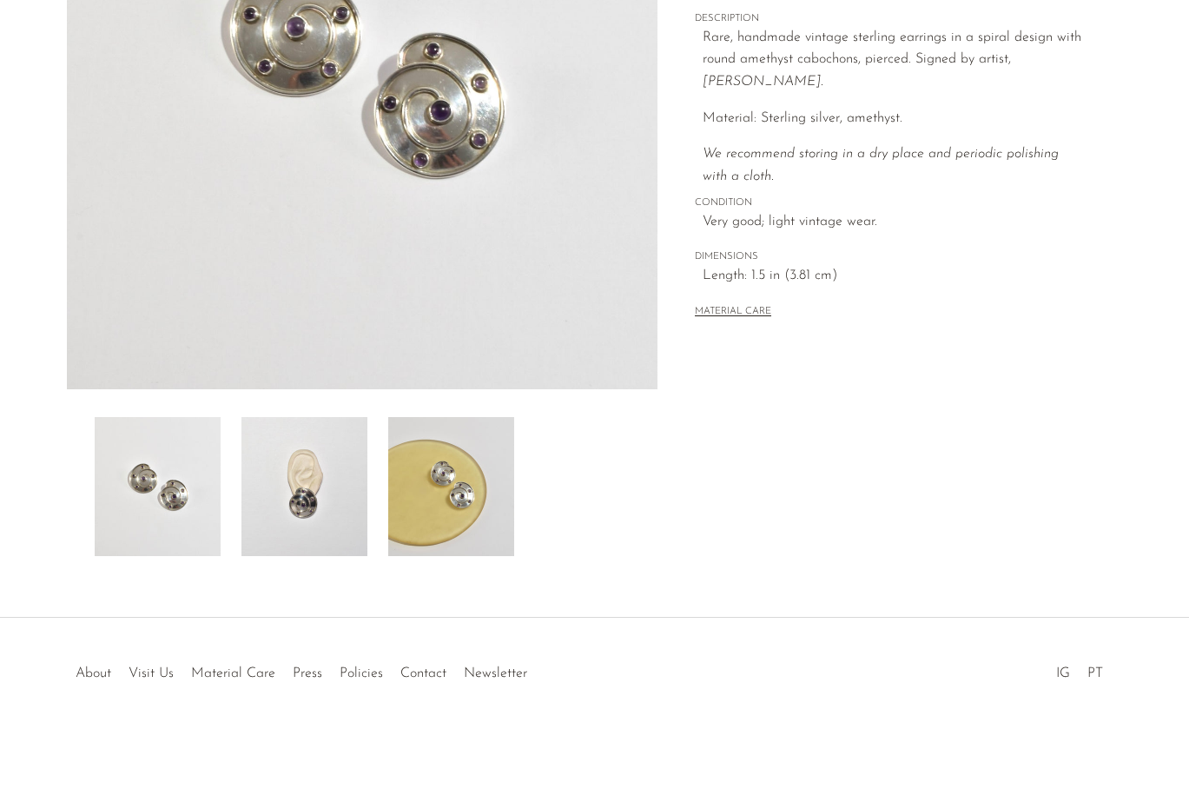
click at [328, 513] on img at bounding box center [304, 486] width 126 height 139
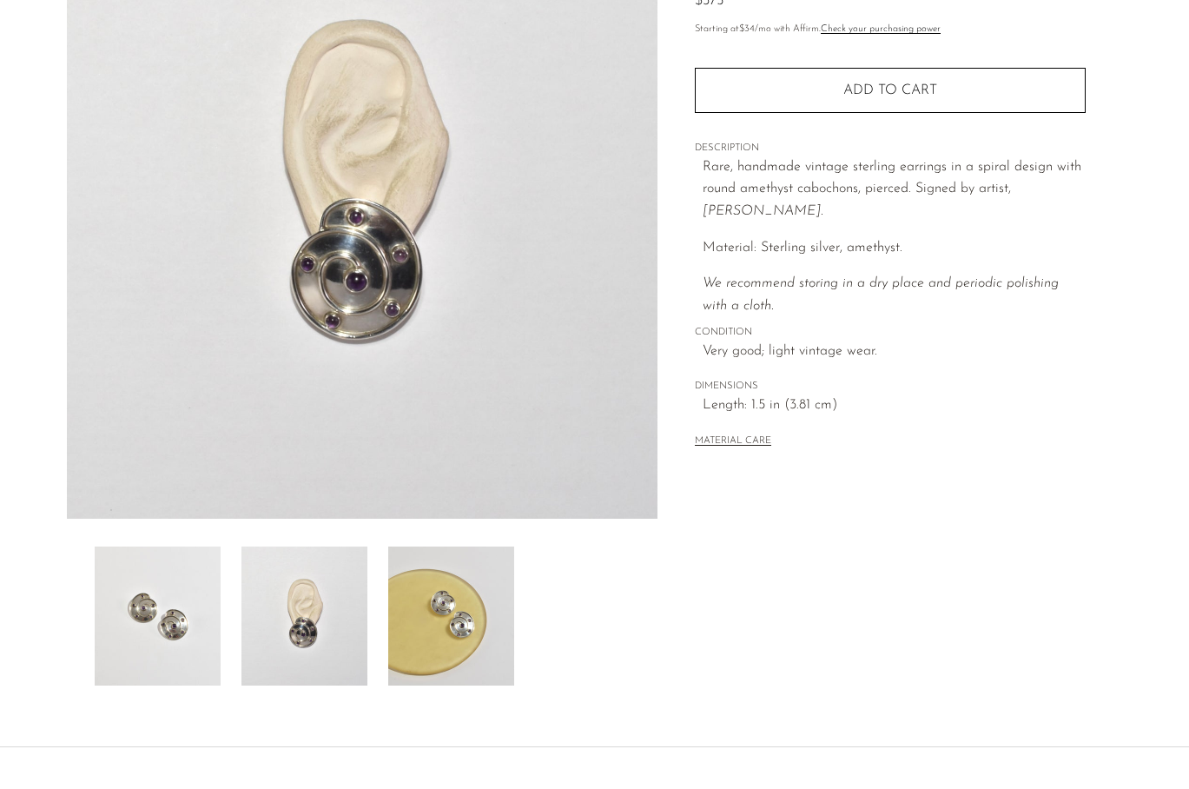
scroll to position [215, 0]
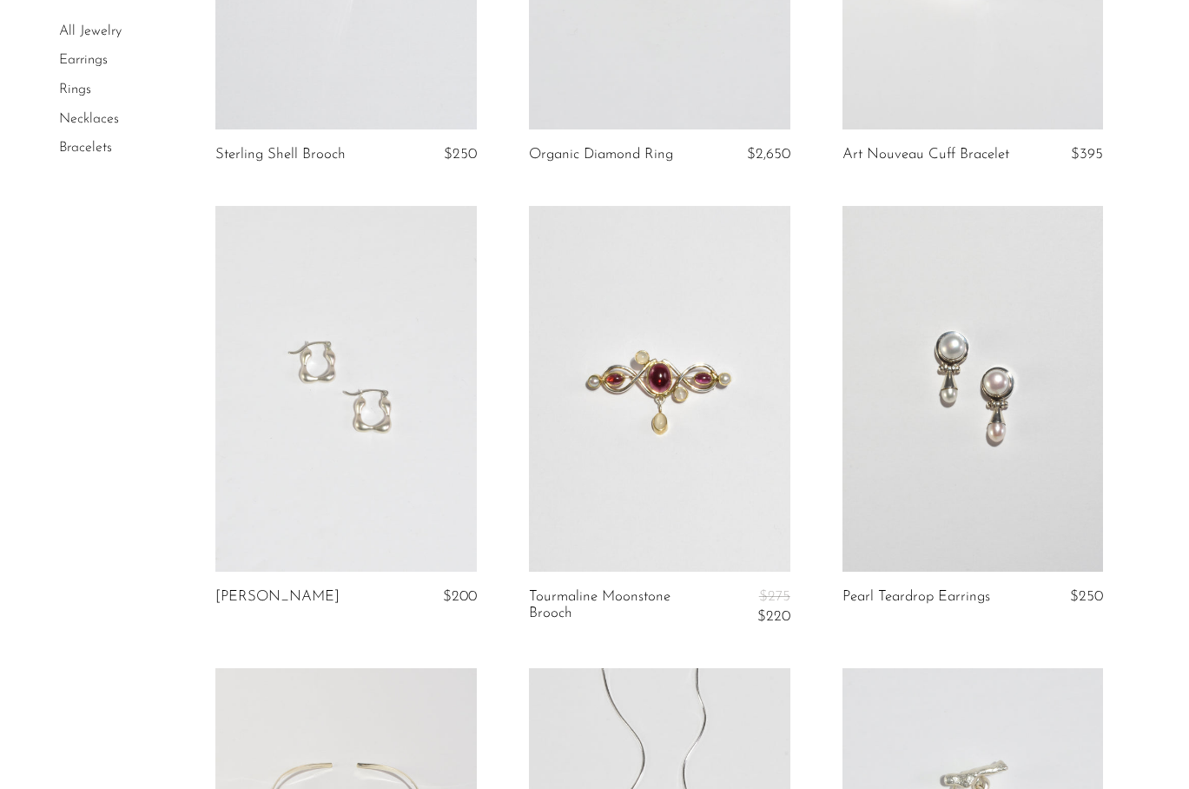
scroll to position [2689, 0]
click at [935, 400] on link at bounding box center [973, 391] width 261 height 366
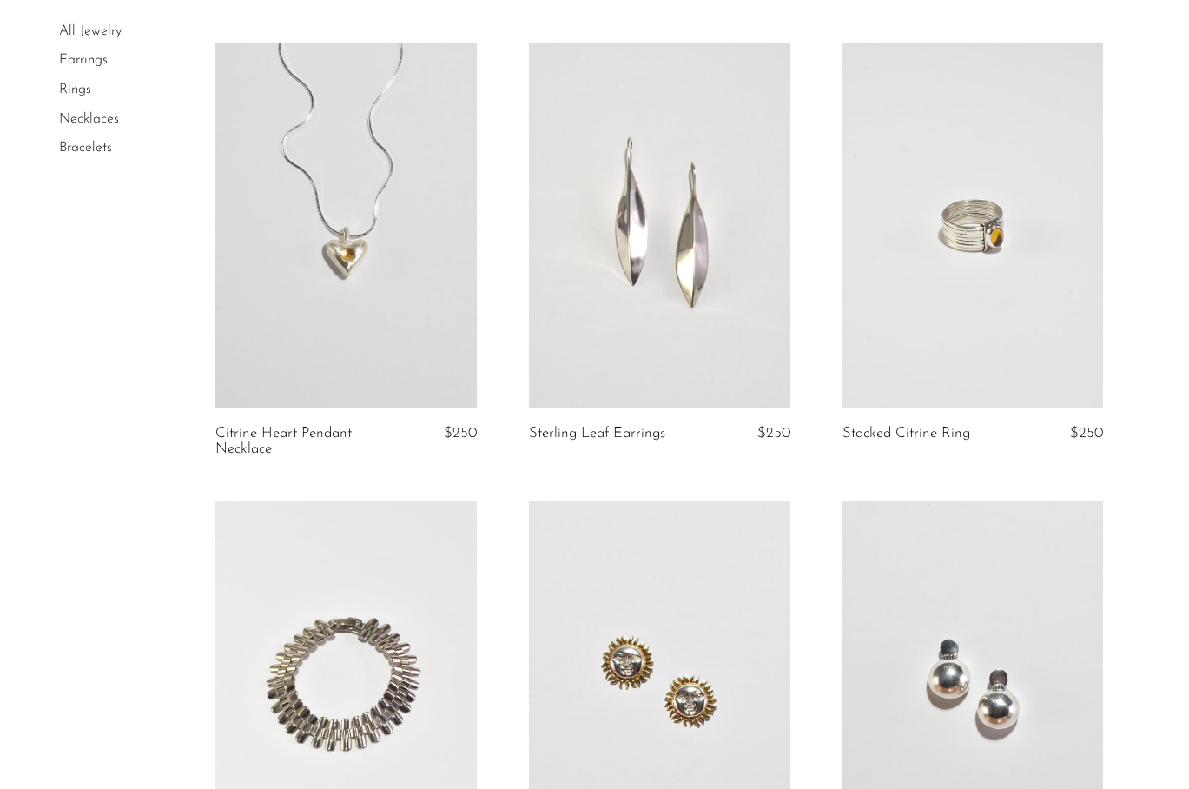
scroll to position [4629, 0]
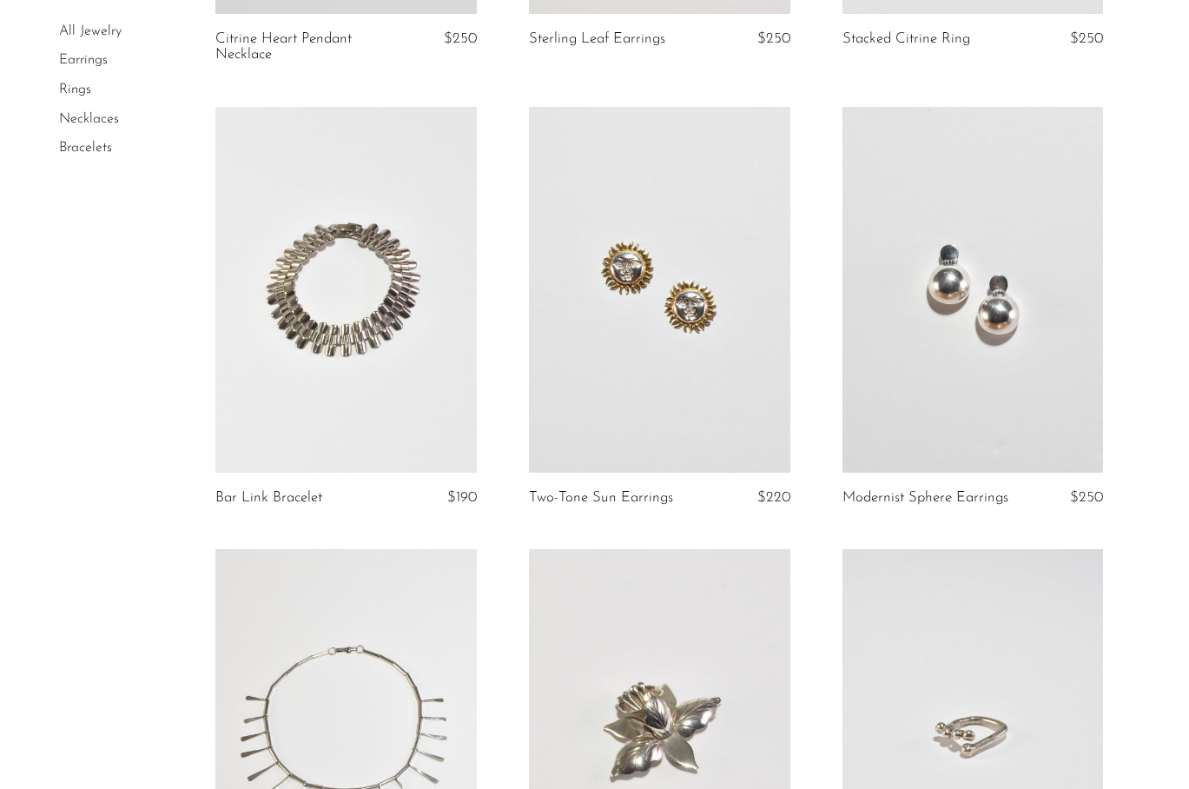
click at [682, 298] on link at bounding box center [659, 290] width 261 height 366
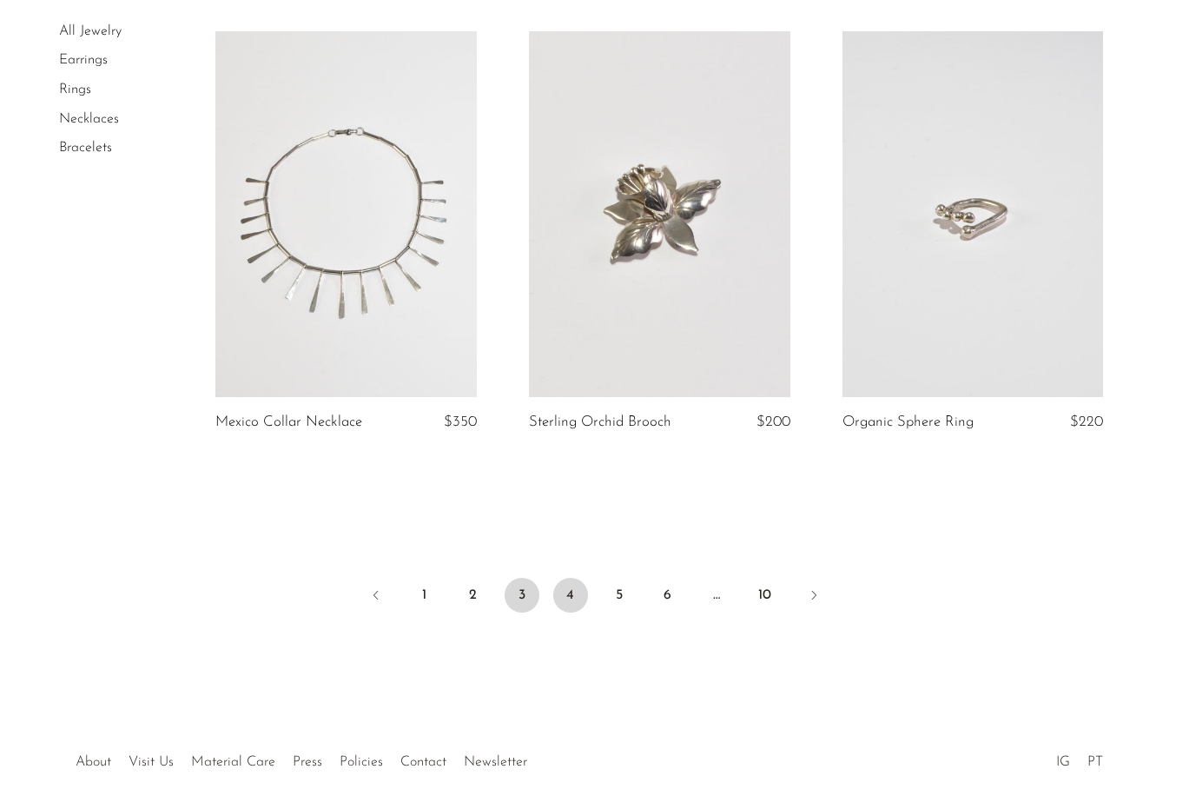
scroll to position [5163, 0]
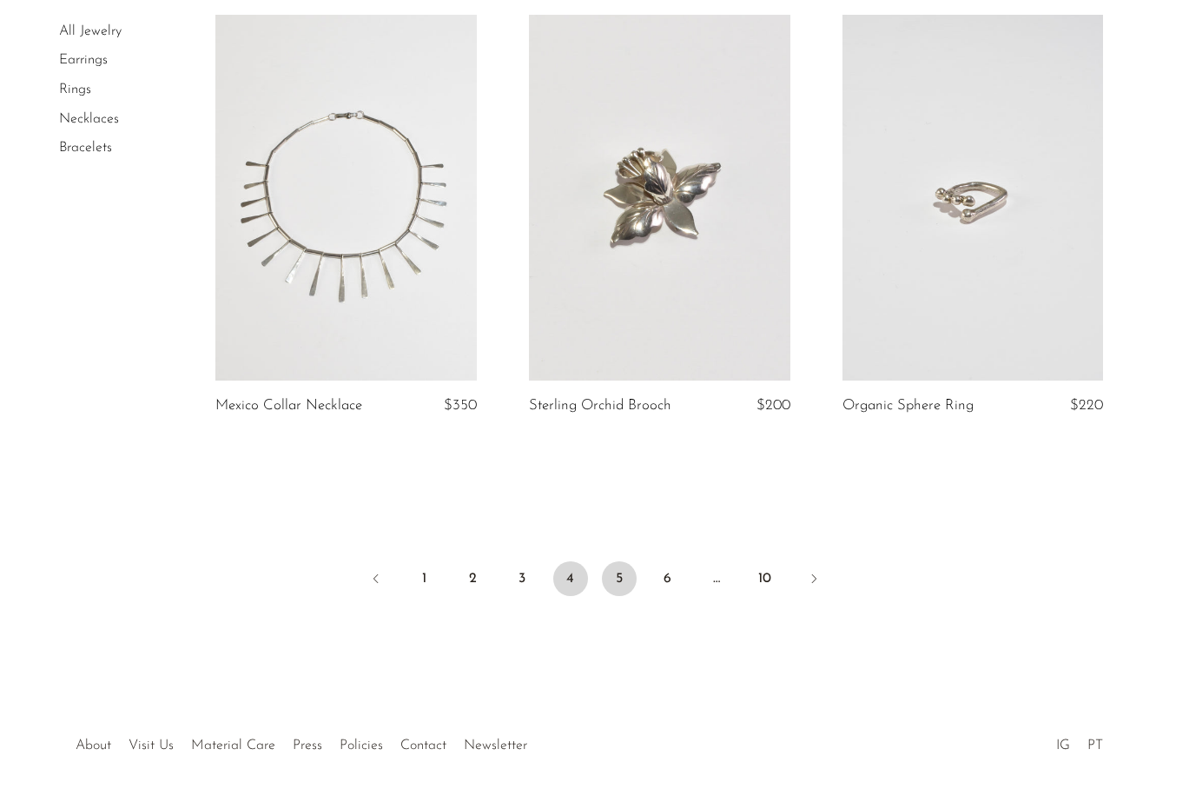
click at [626, 561] on link "5" at bounding box center [619, 578] width 35 height 35
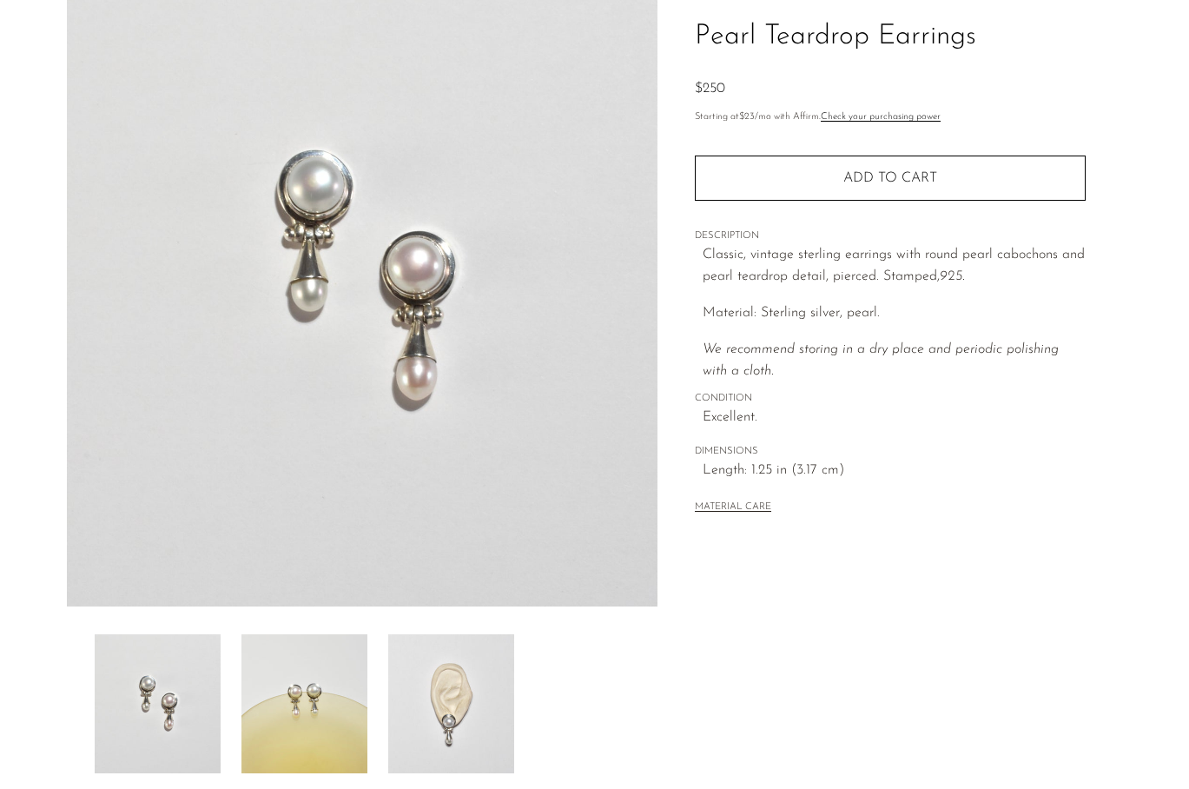
scroll to position [228, 0]
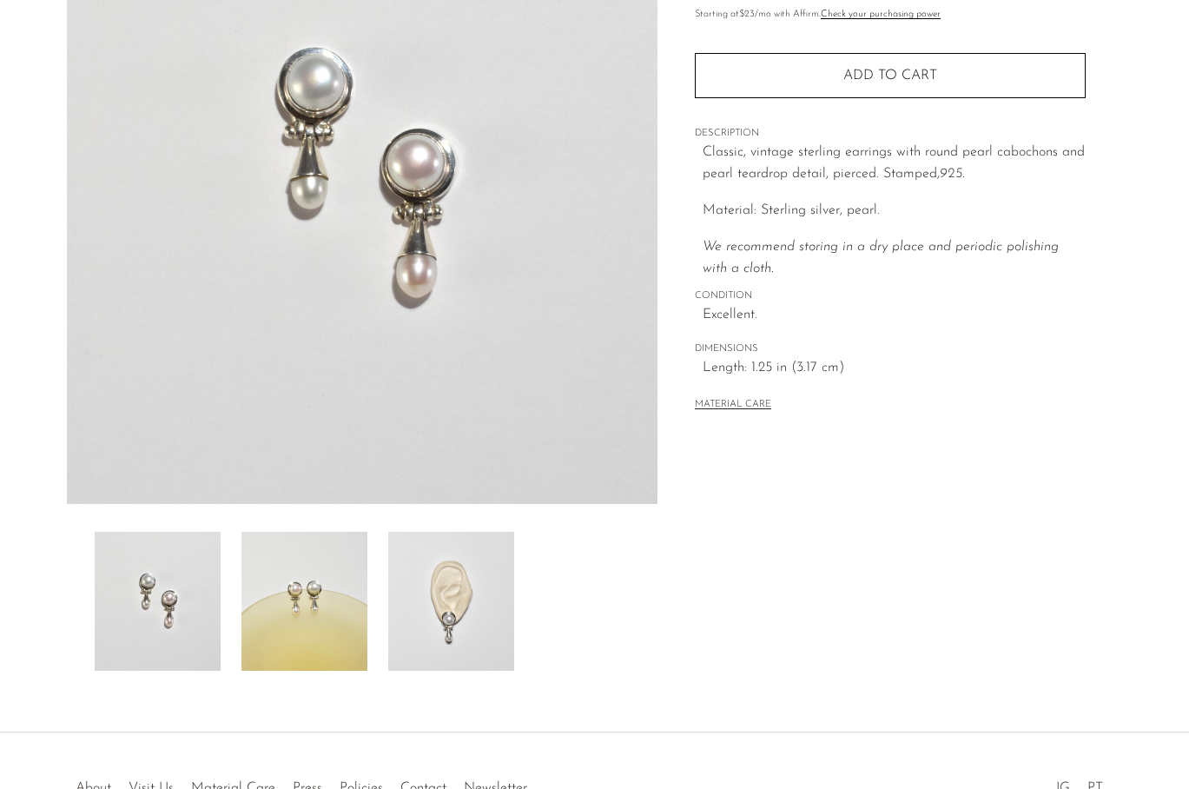
click at [462, 618] on img at bounding box center [451, 601] width 126 height 139
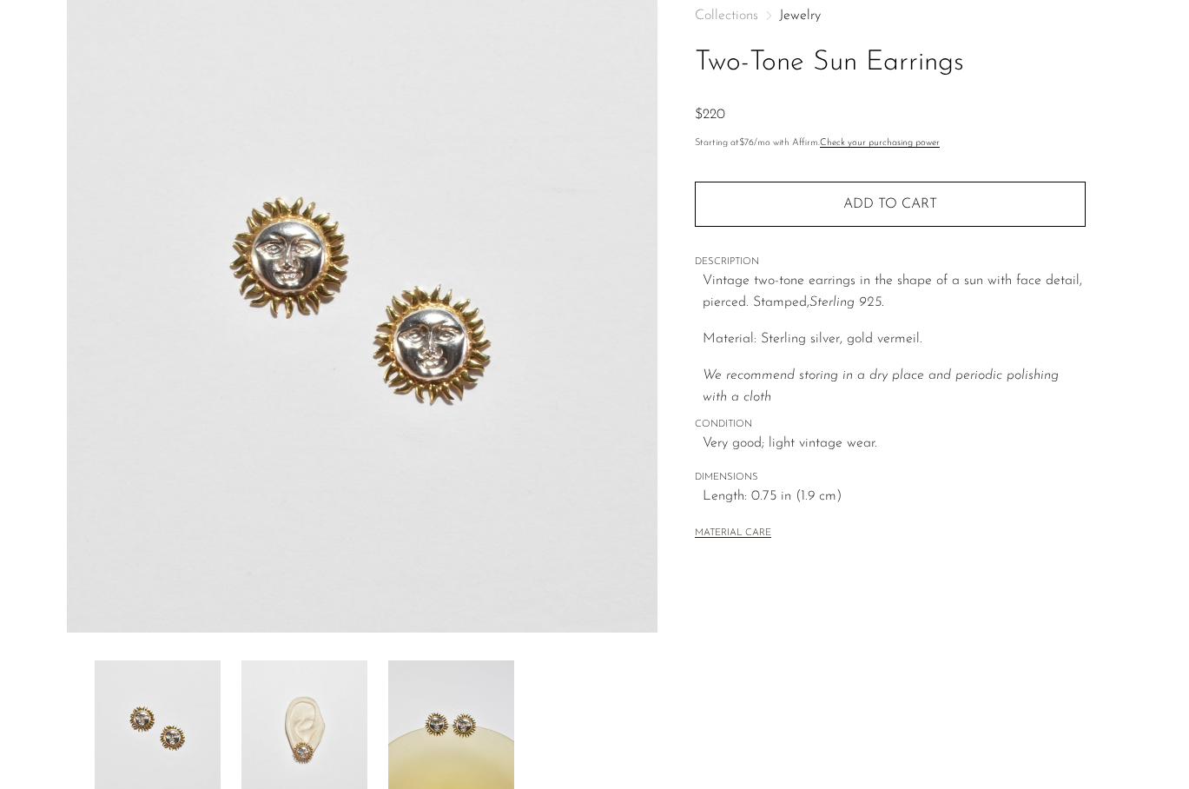
scroll to position [247, 0]
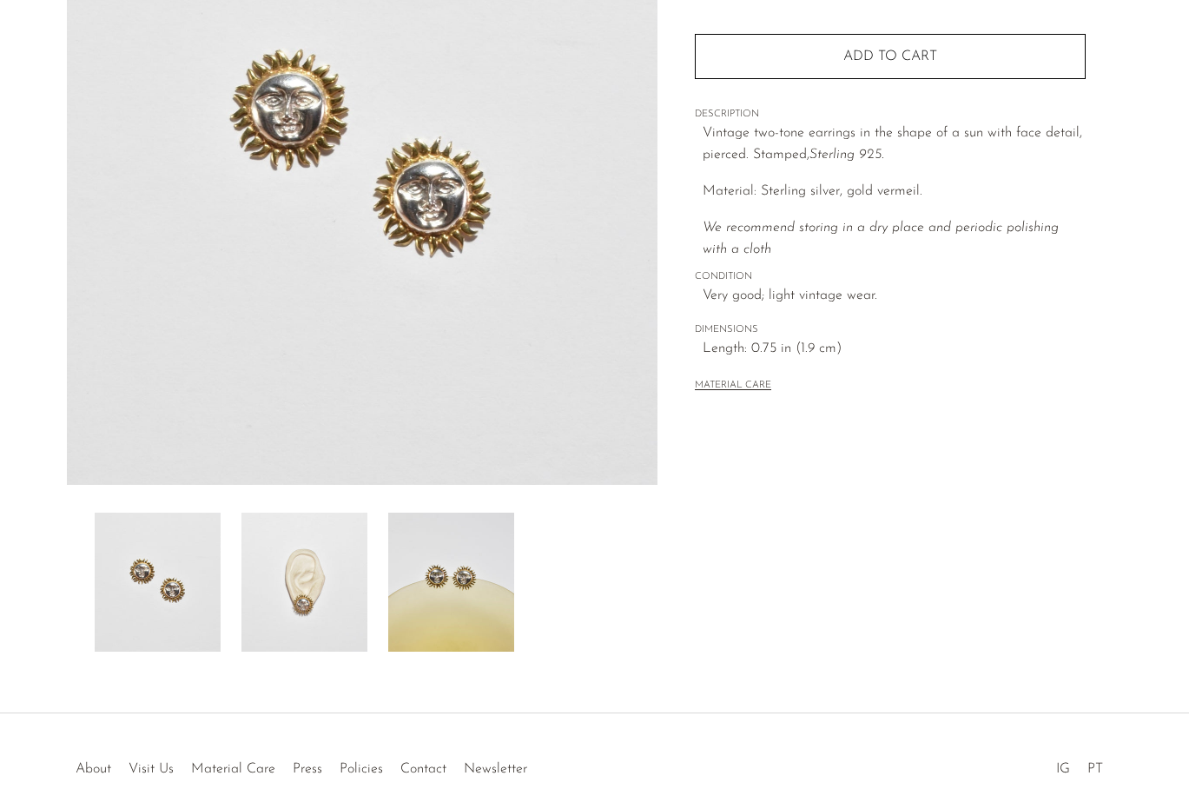
click at [356, 608] on img at bounding box center [304, 581] width 126 height 139
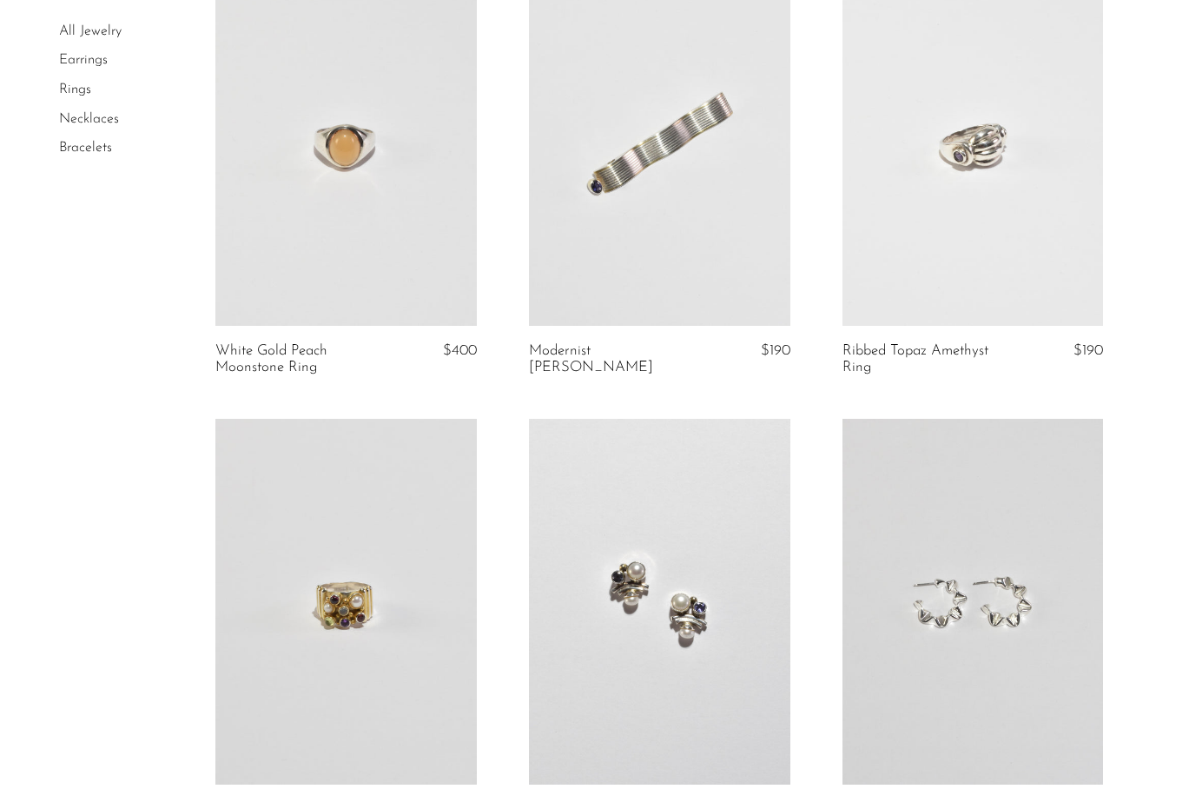
scroll to position [1088, 0]
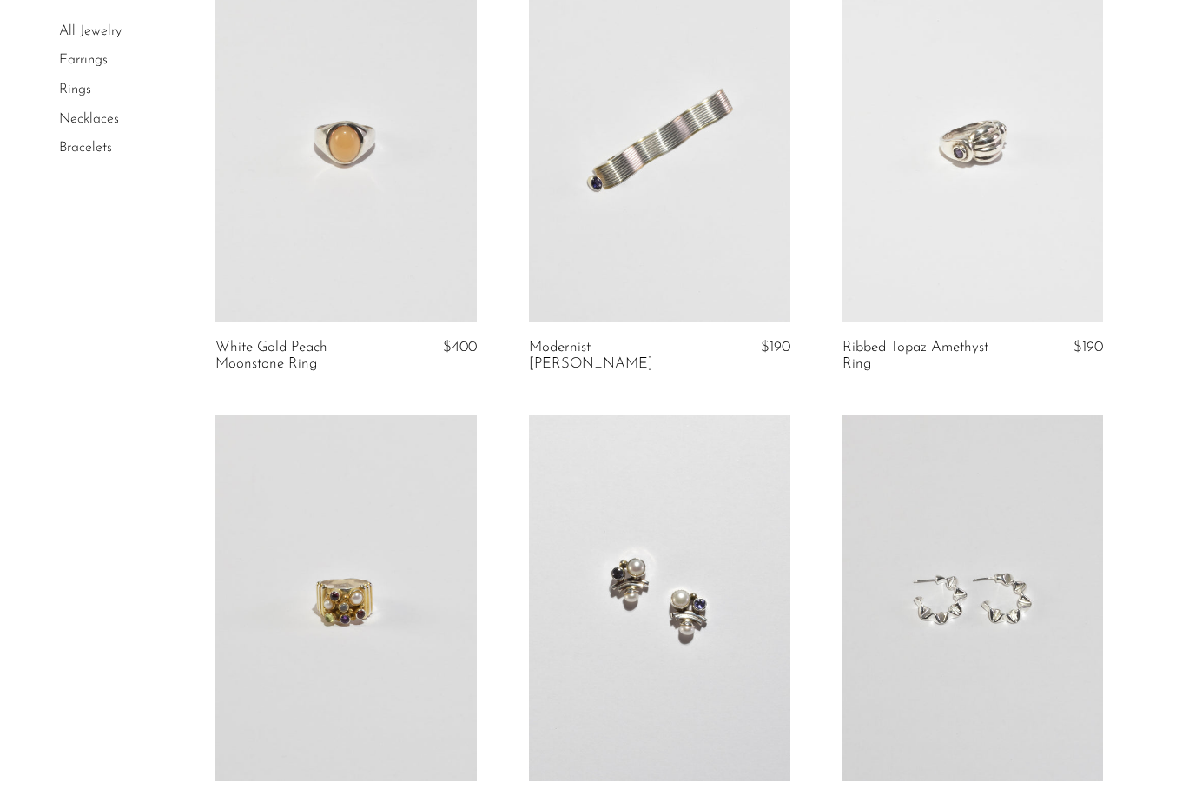
click at [1013, 256] on link at bounding box center [973, 140] width 261 height 366
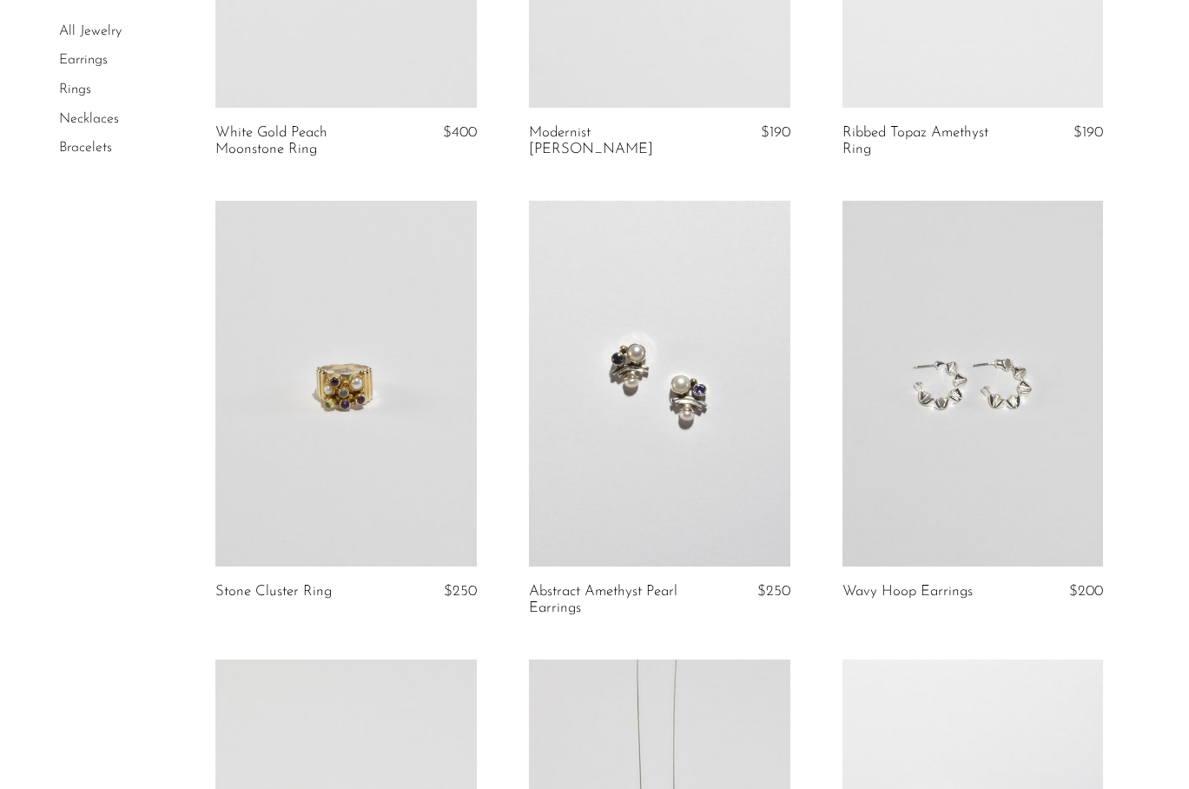
scroll to position [1495, 0]
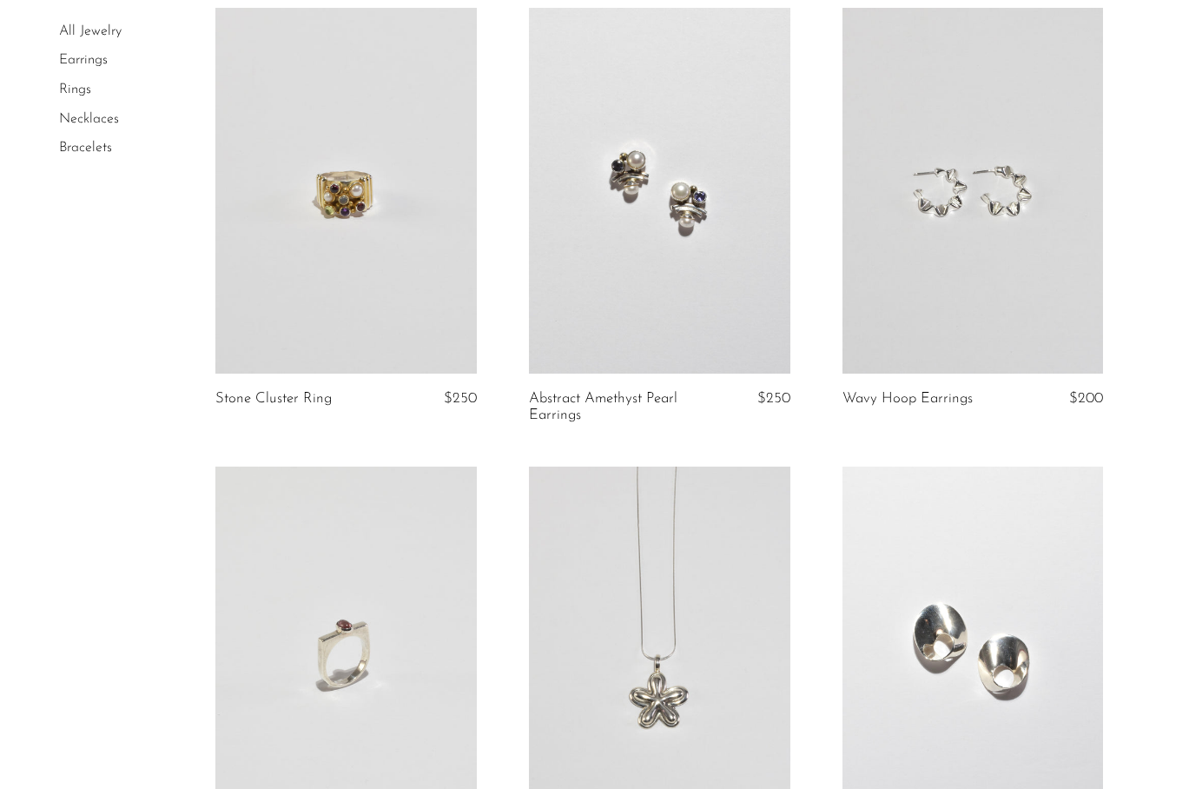
click at [998, 204] on link at bounding box center [973, 191] width 261 height 366
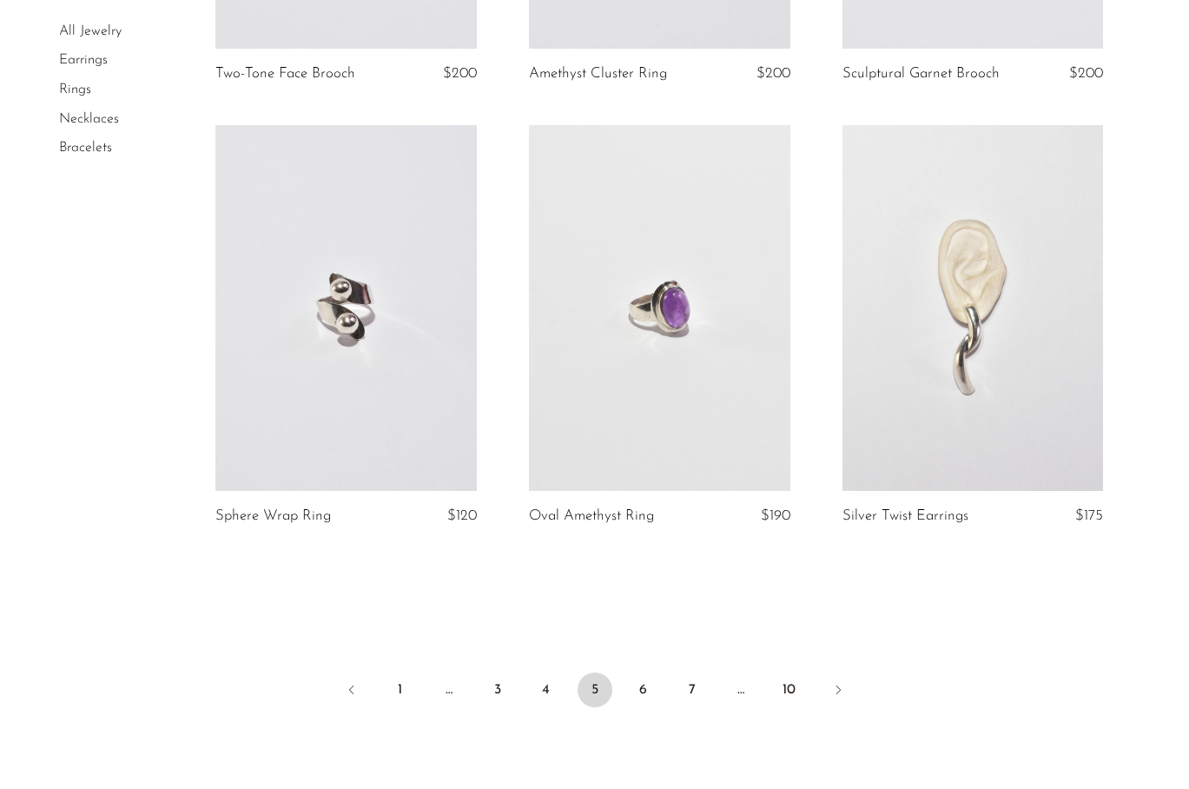
scroll to position [5200, 0]
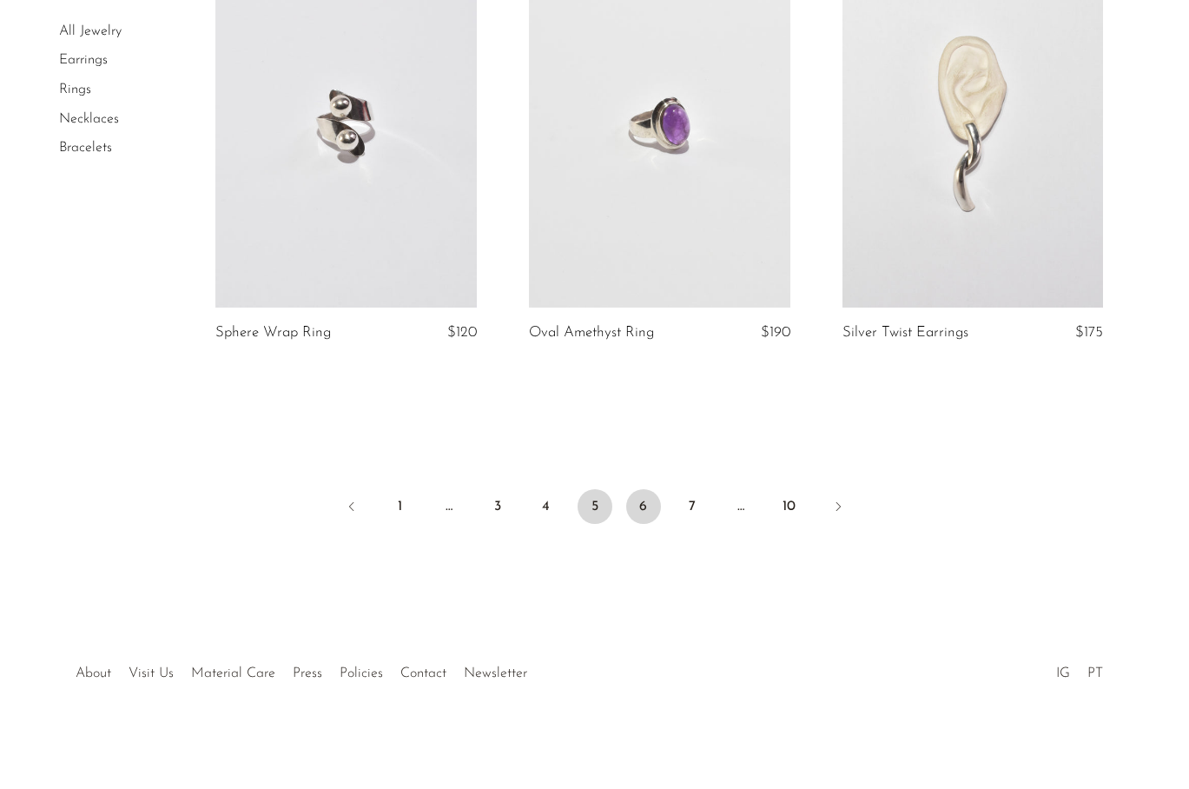
click at [641, 504] on link "6" at bounding box center [643, 506] width 35 height 35
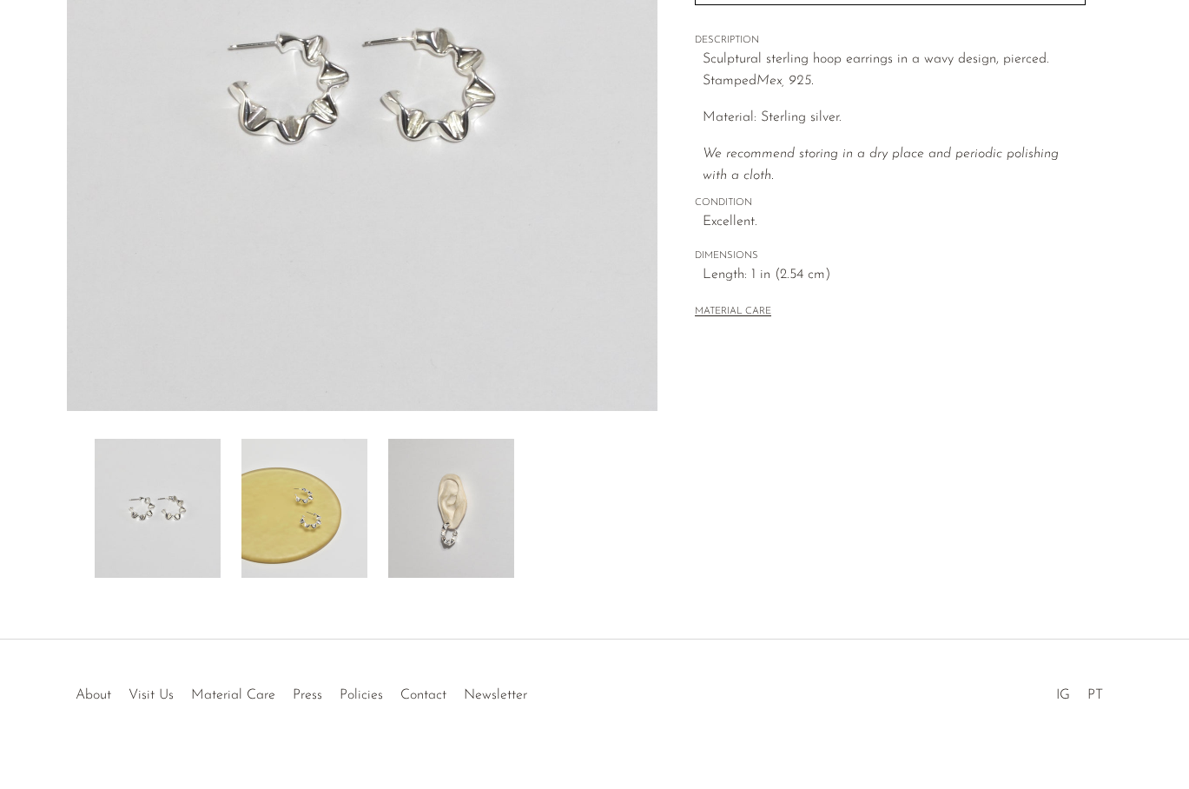
scroll to position [342, 0]
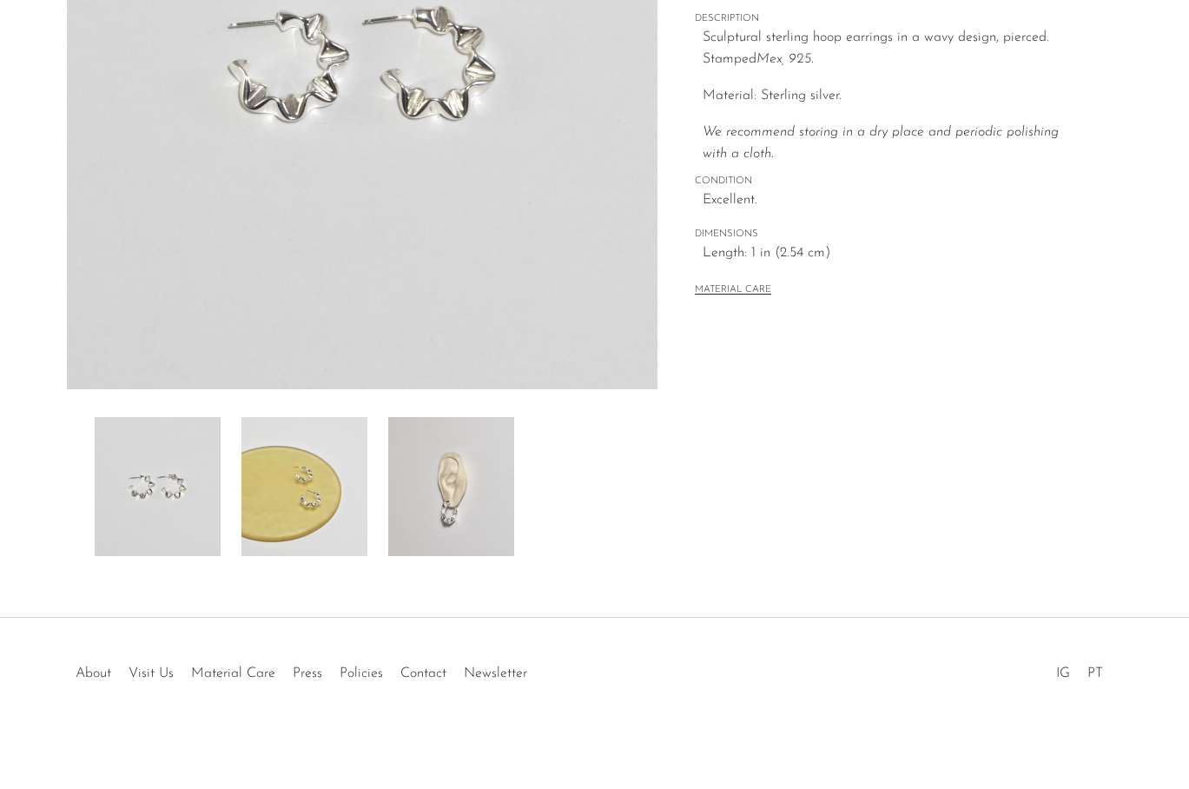
click at [461, 502] on img at bounding box center [451, 486] width 126 height 139
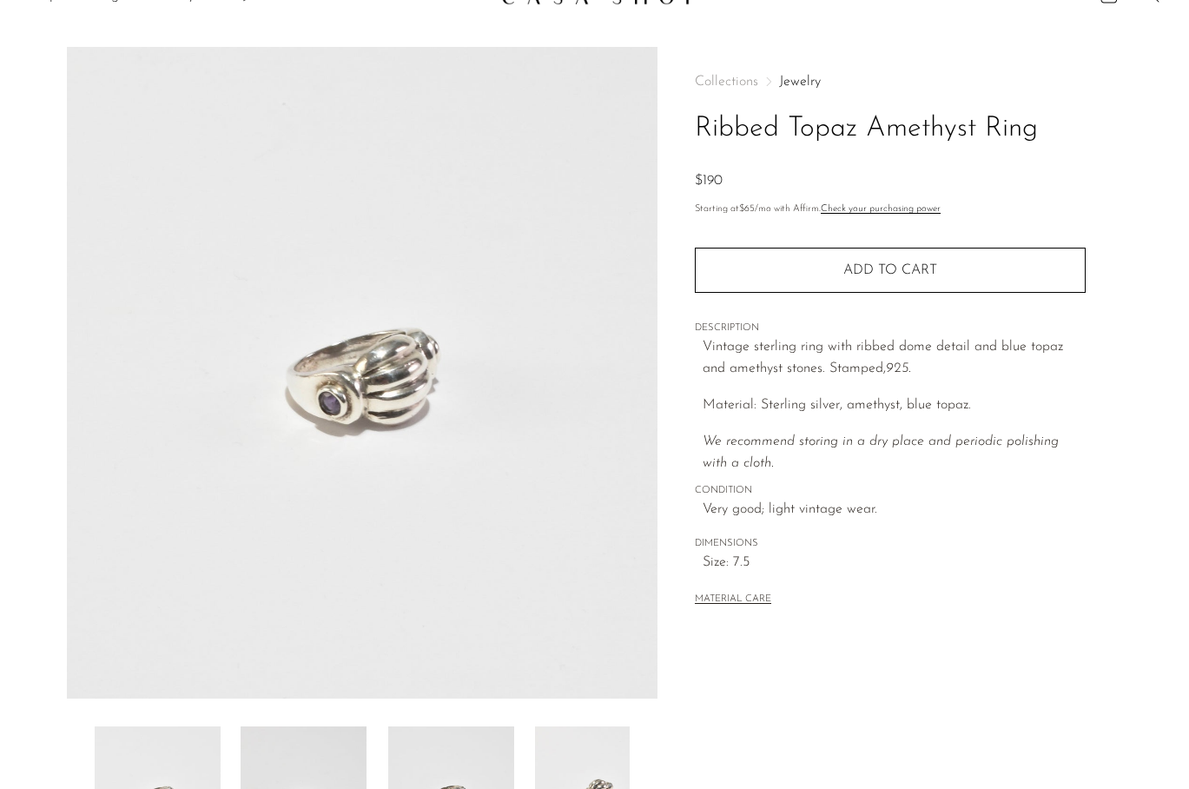
scroll to position [36, 0]
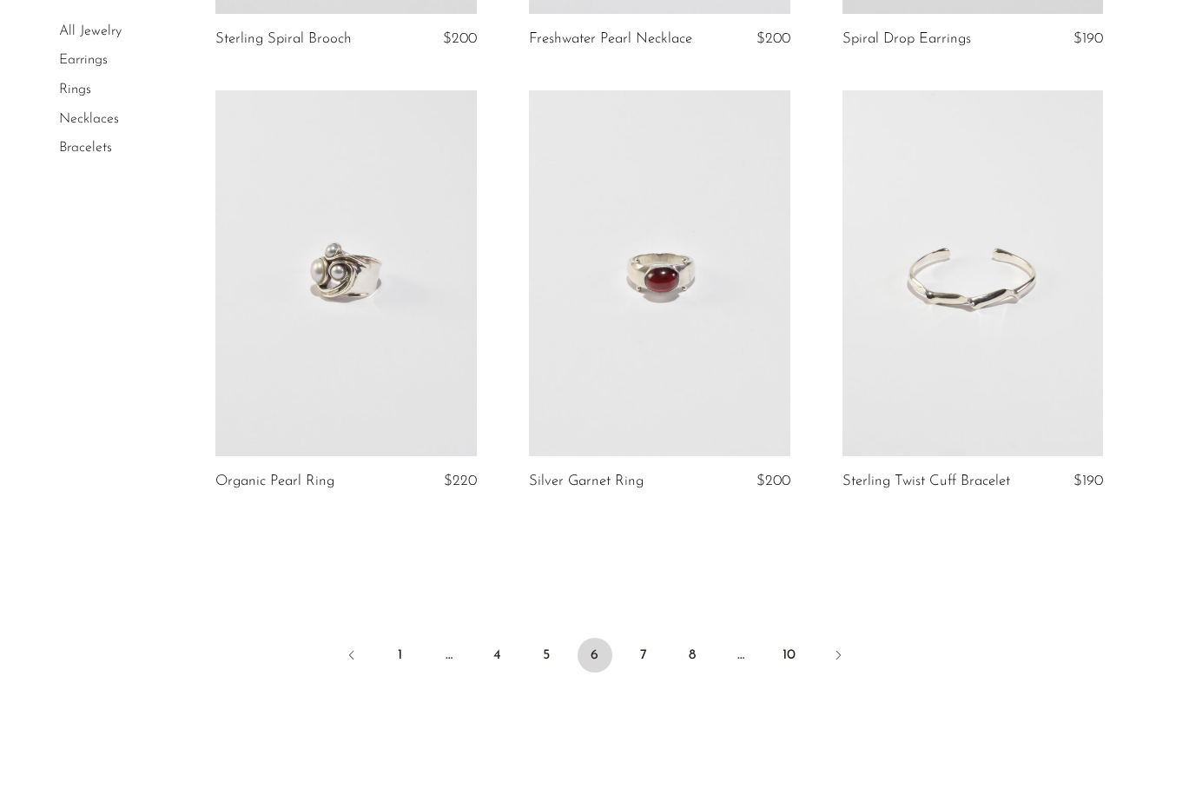
scroll to position [5165, 0]
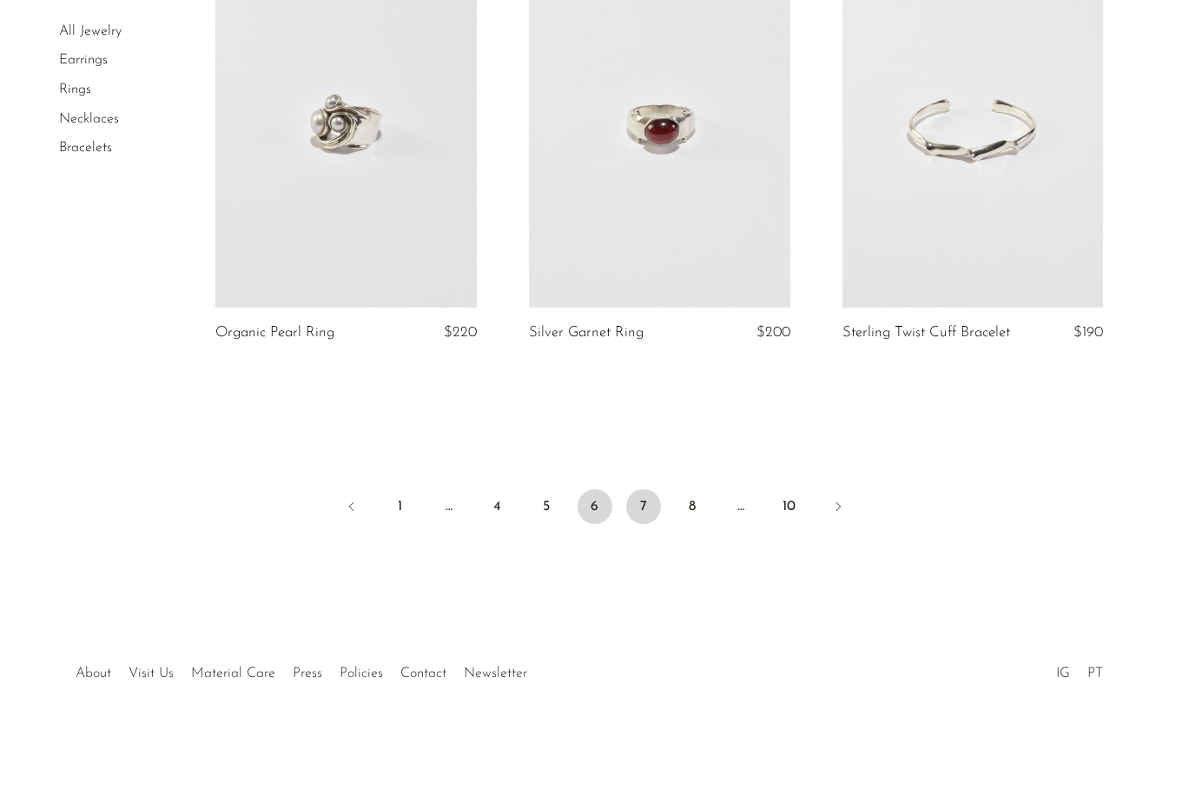
click at [641, 503] on link "7" at bounding box center [643, 506] width 35 height 35
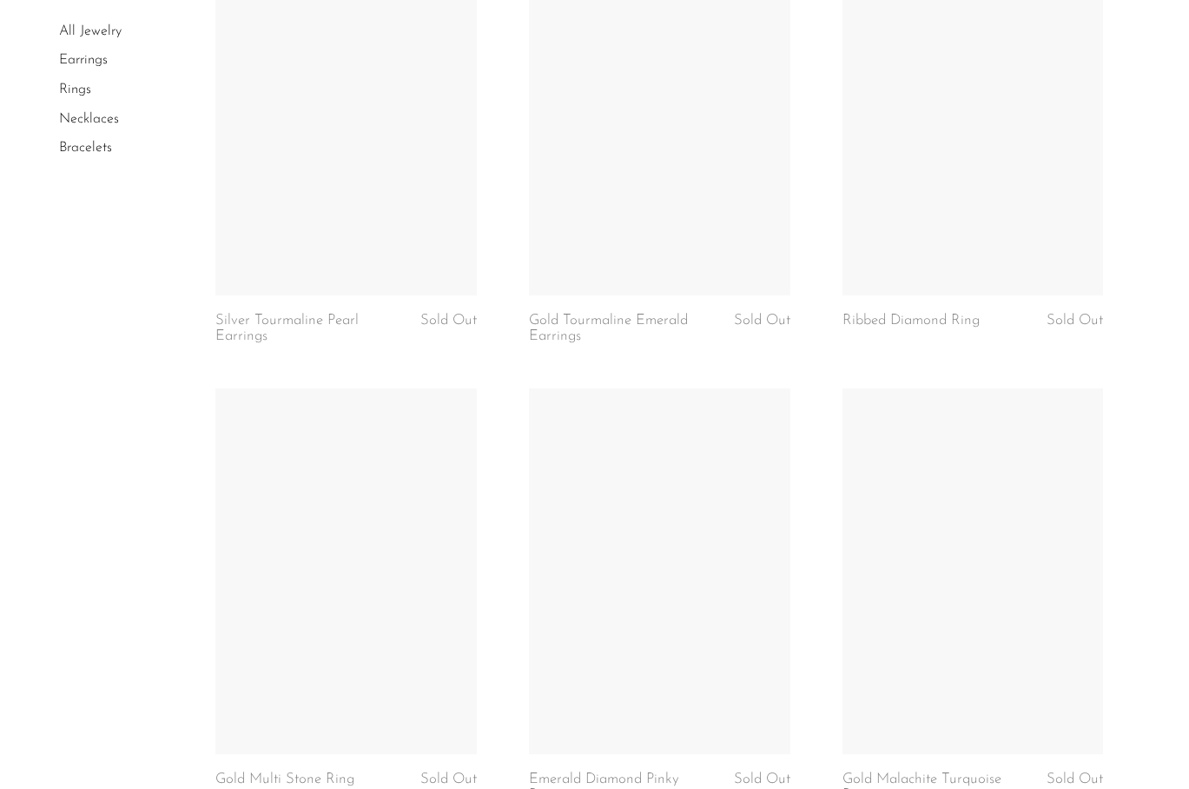
scroll to position [3998, 0]
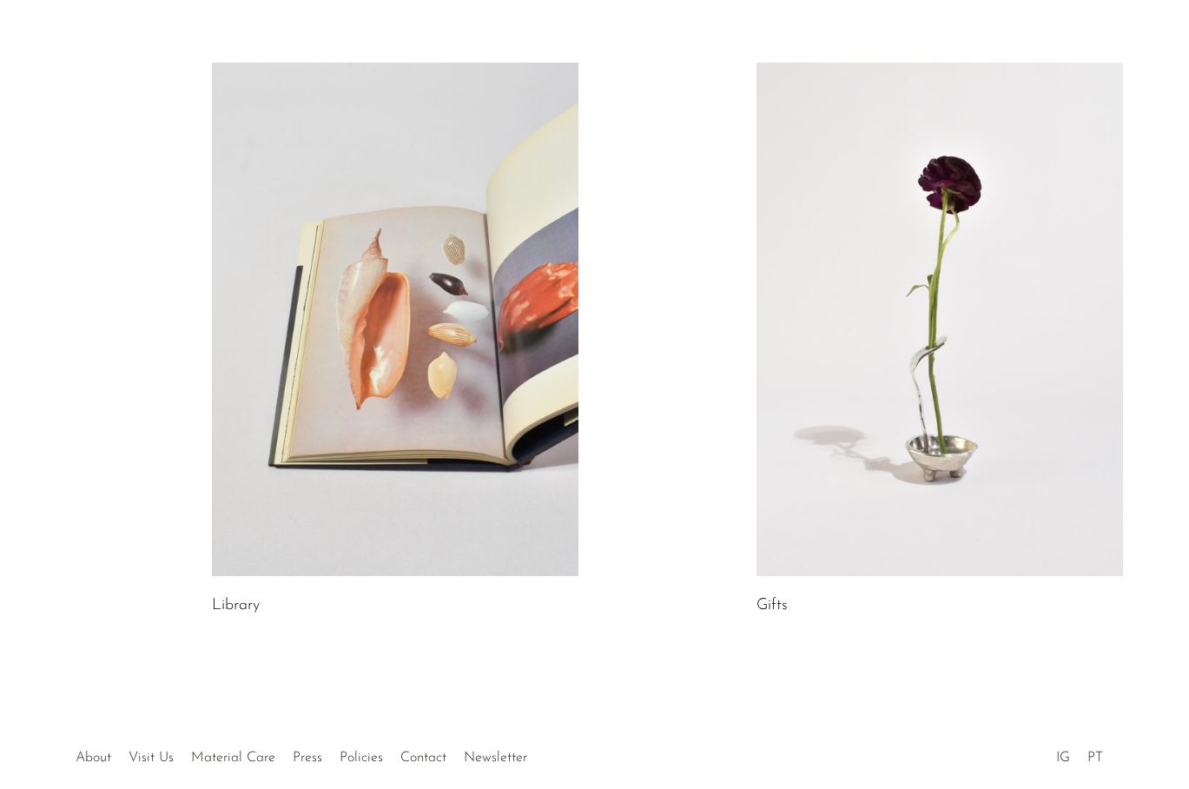
scroll to position [850, 0]
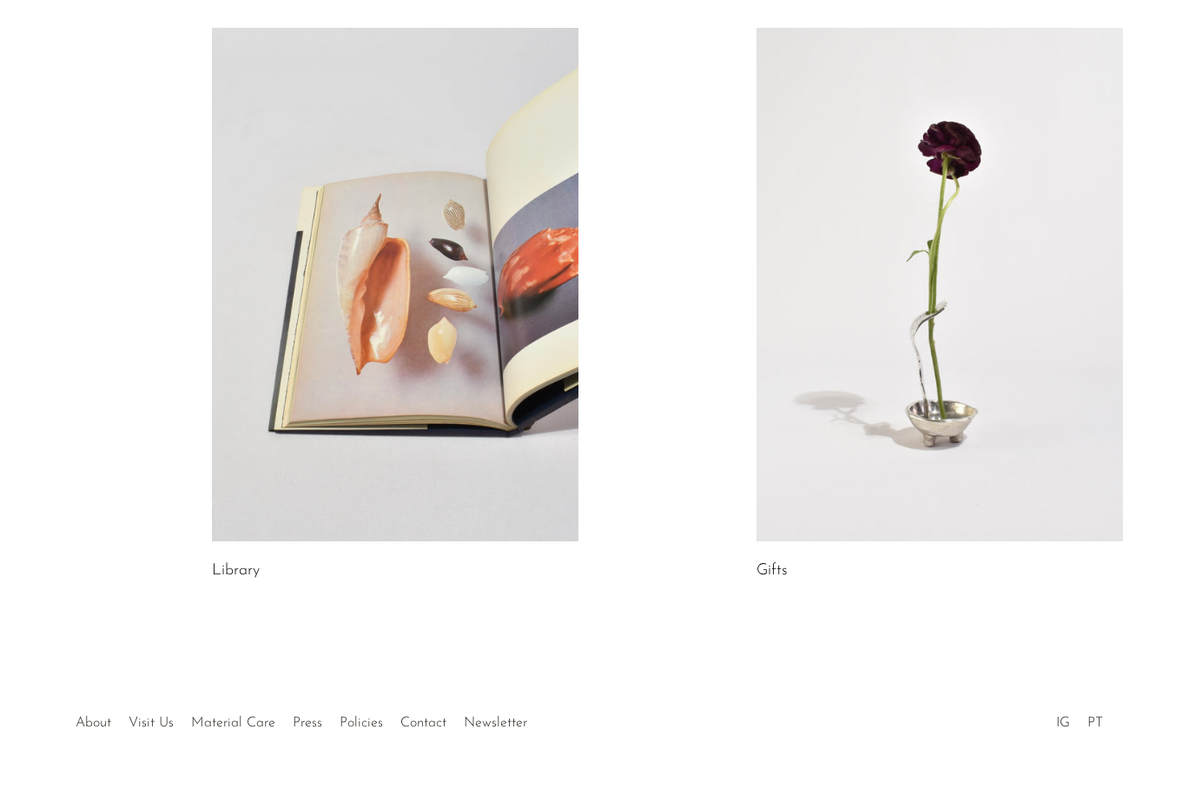
click at [918, 329] on link at bounding box center [940, 284] width 367 height 513
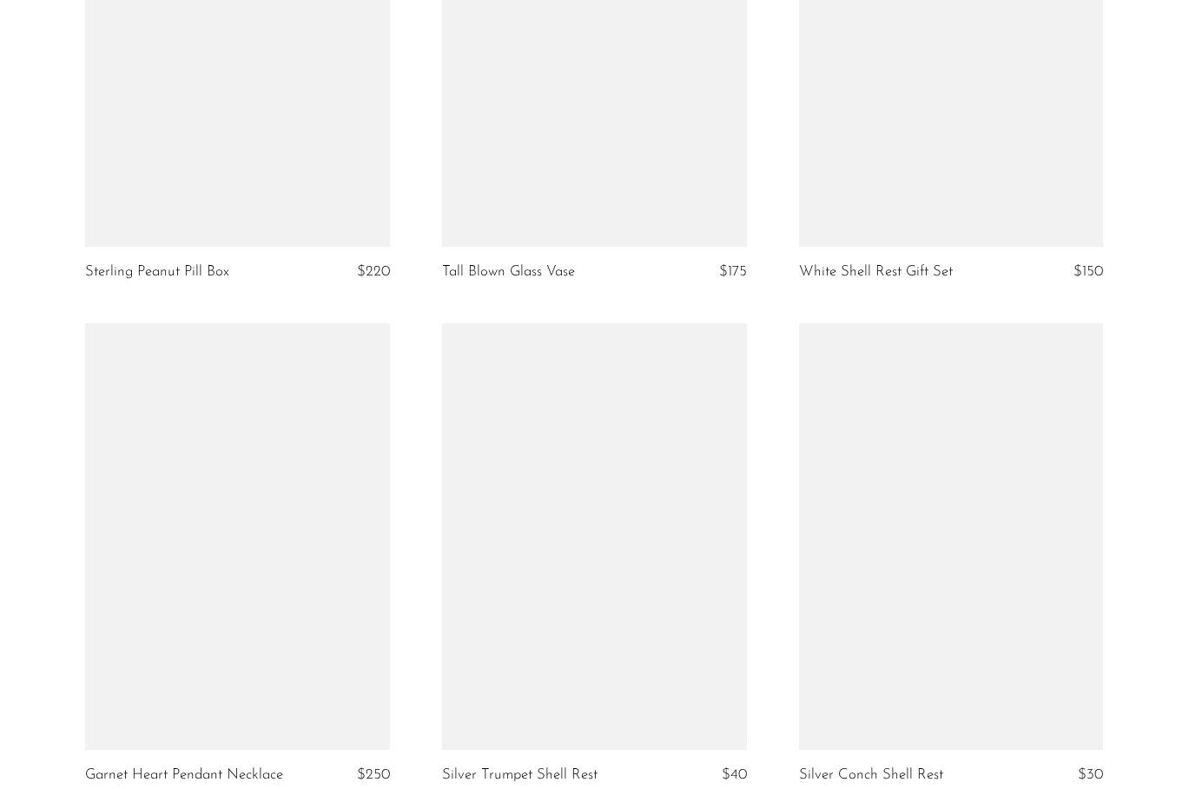
scroll to position [5862, 0]
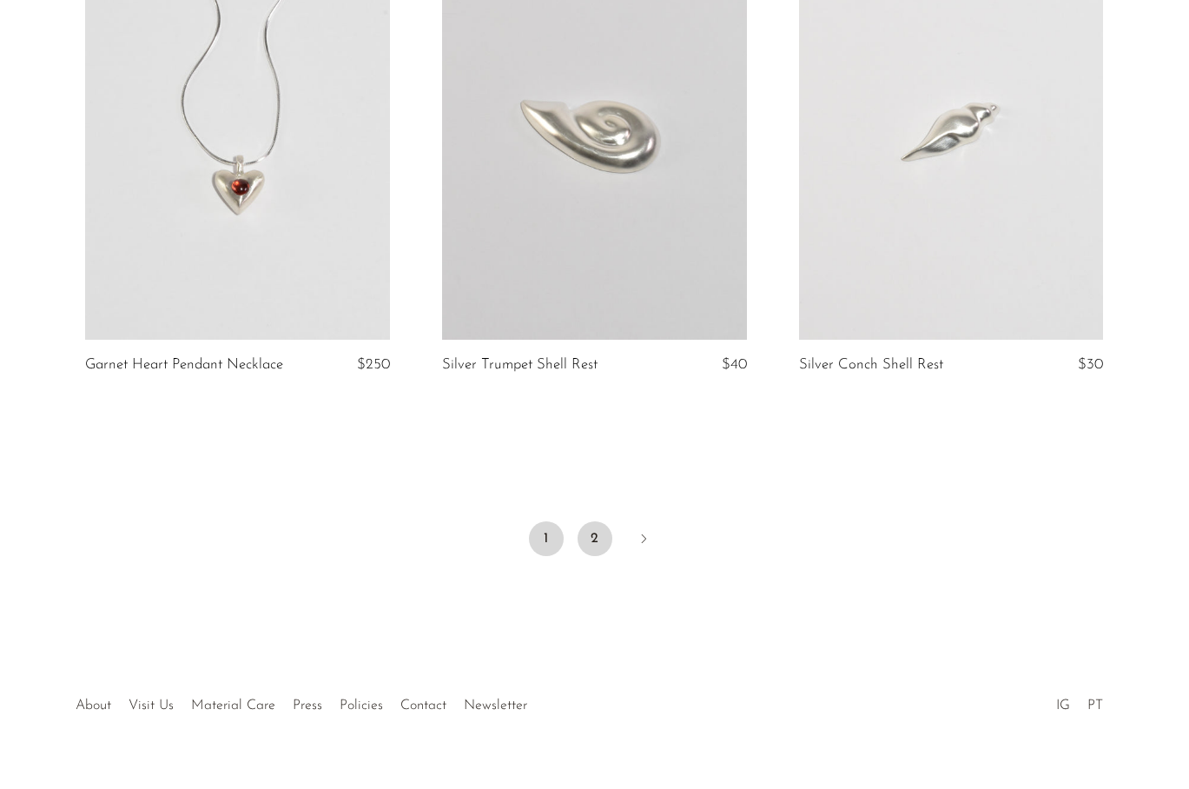
click at [599, 521] on link "2" at bounding box center [595, 538] width 35 height 35
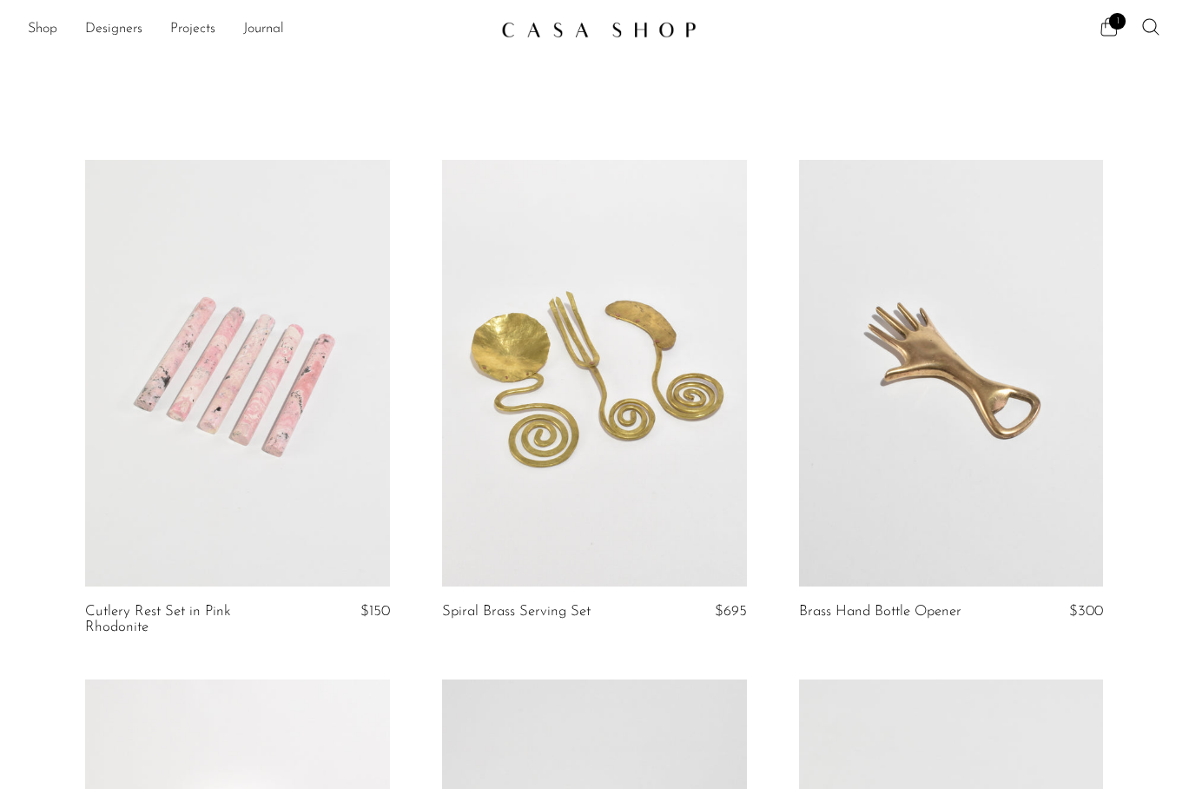
click at [1110, 27] on icon at bounding box center [1109, 27] width 21 height 21
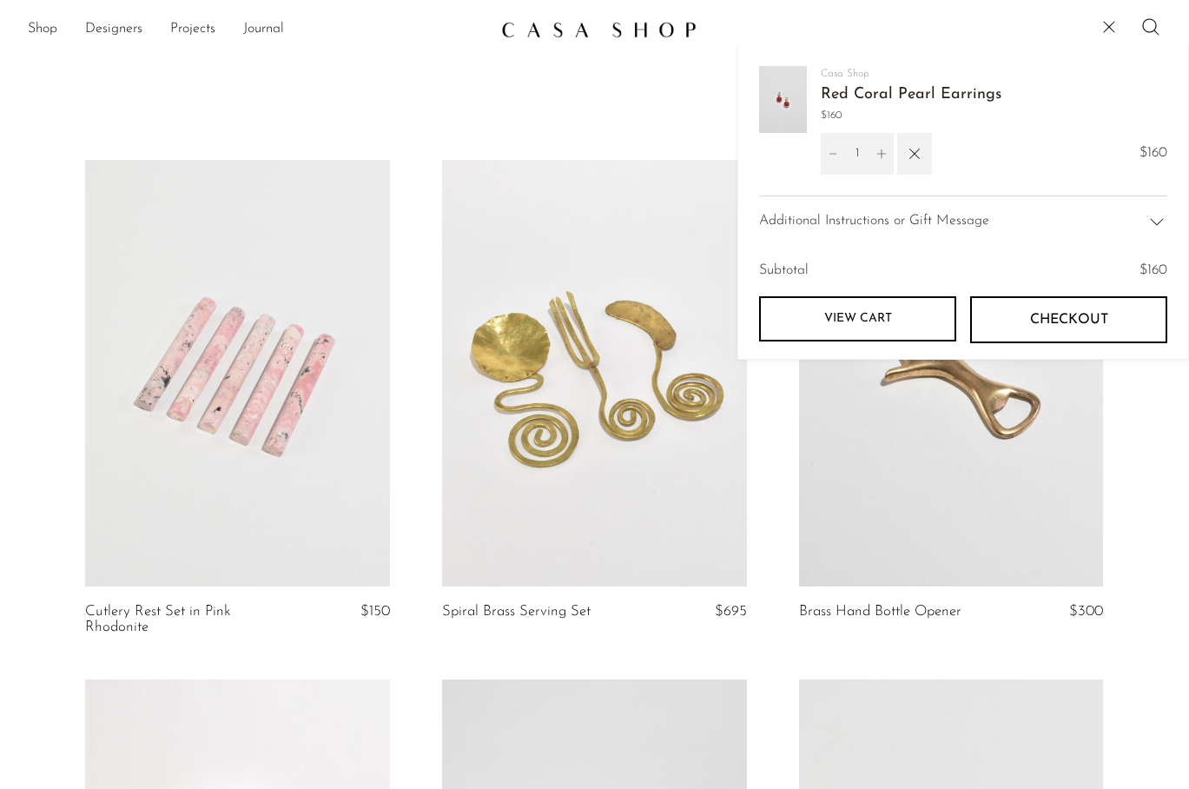
click at [1067, 324] on span "Checkout" at bounding box center [1069, 320] width 78 height 17
